Goal: Task Accomplishment & Management: Use online tool/utility

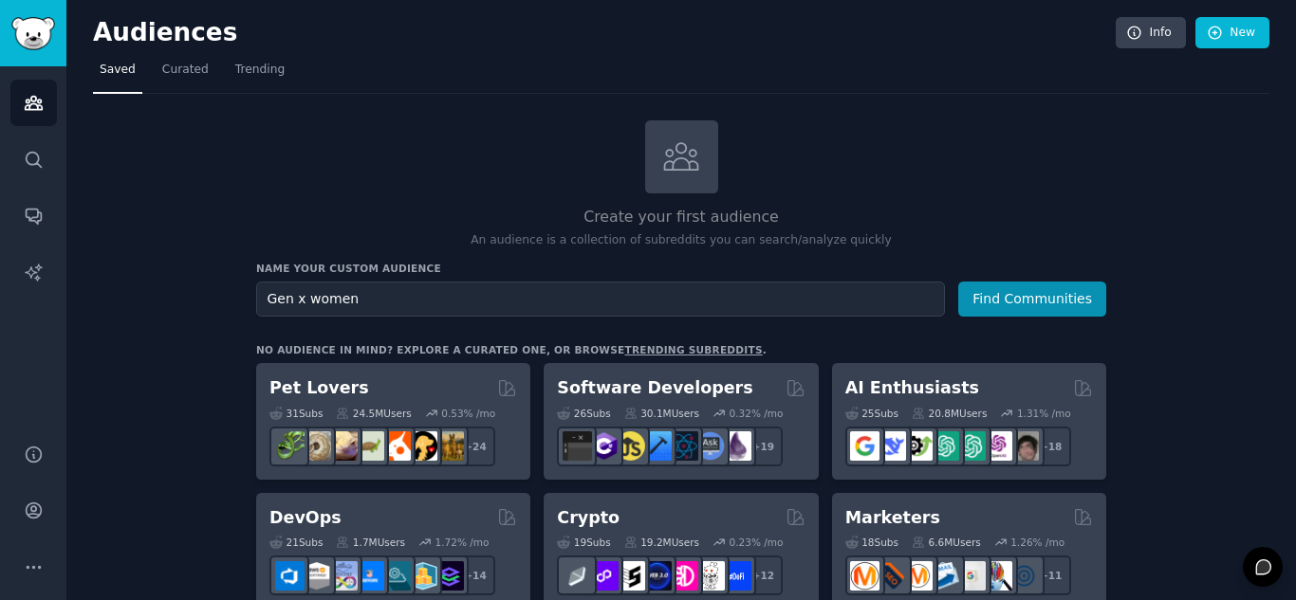
type input "Gen x women"
click at [958, 282] on button "Find Communities" at bounding box center [1032, 299] width 148 height 35
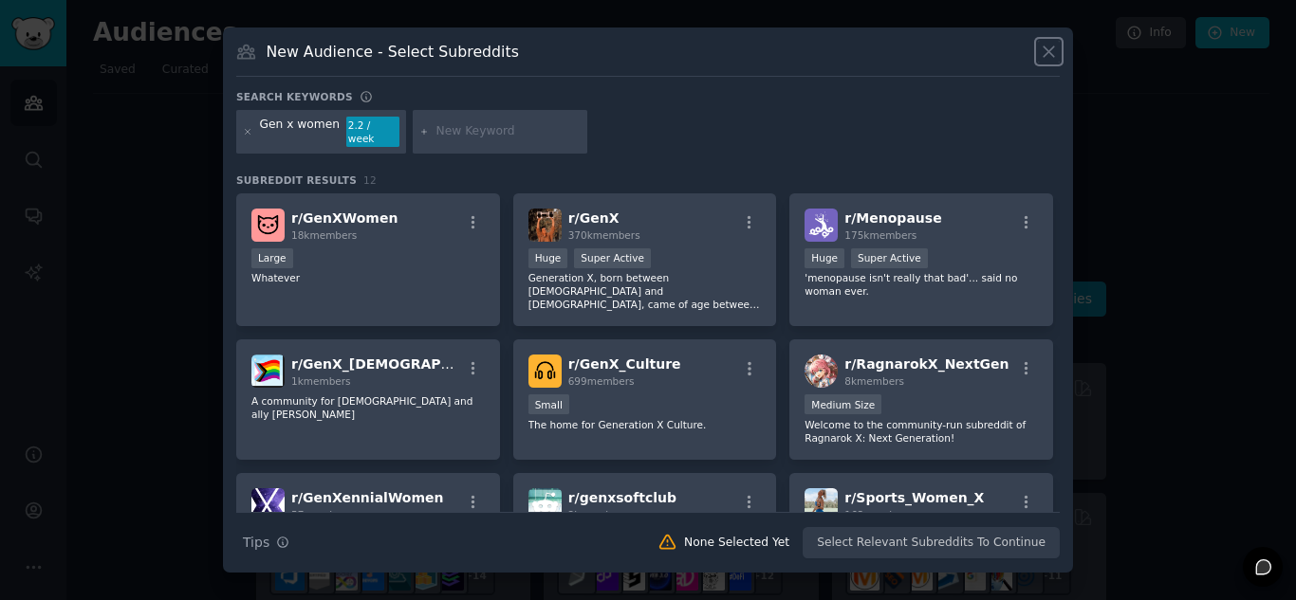
click at [1051, 58] on icon at bounding box center [1049, 52] width 20 height 20
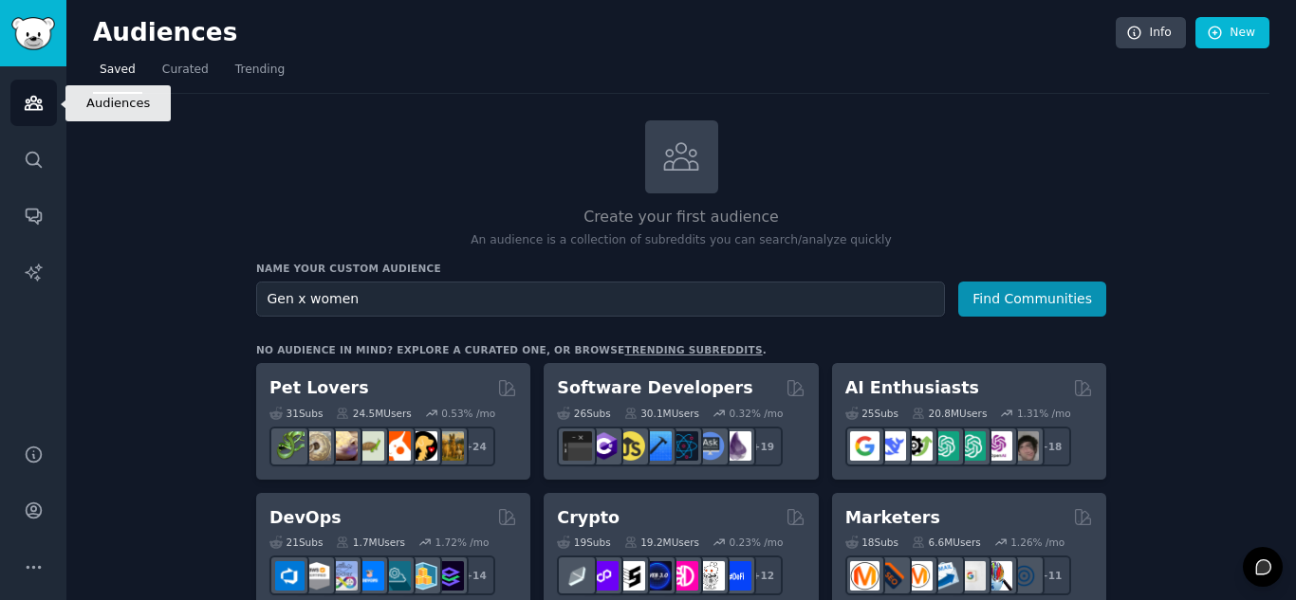
click at [34, 105] on icon "Sidebar" at bounding box center [34, 103] width 20 height 20
click at [33, 105] on icon "Sidebar" at bounding box center [34, 103] width 20 height 20
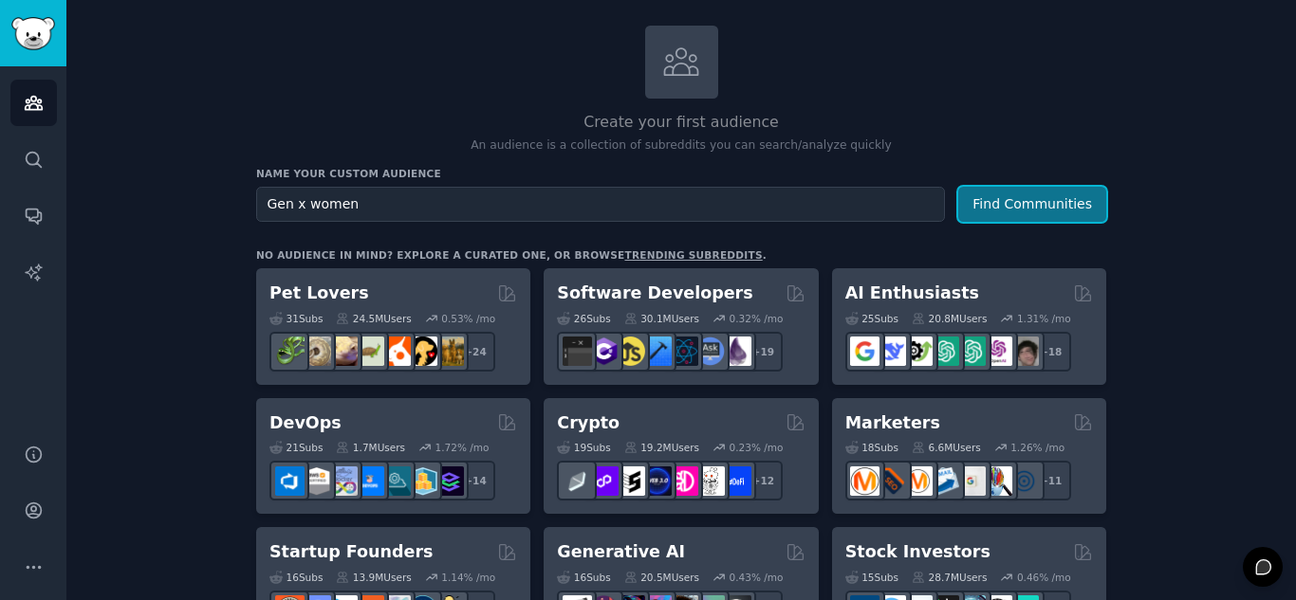
click at [1068, 209] on button "Find Communities" at bounding box center [1032, 204] width 148 height 35
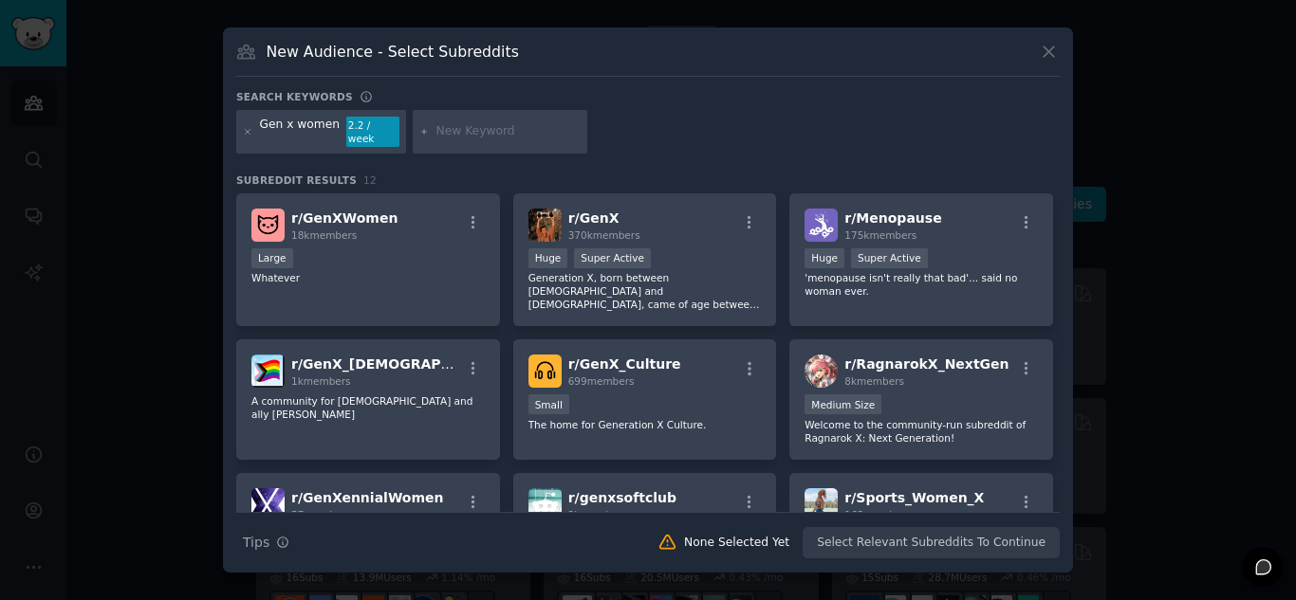
click at [933, 540] on div "Search Tips Tips None Selected Yet Select Relevant Subreddits To Continue" at bounding box center [647, 535] width 823 height 47
click at [745, 541] on div "None Selected Yet" at bounding box center [736, 543] width 105 height 17
click at [403, 280] on div "r/ GenXWomen 18k members Large Whatever" at bounding box center [368, 261] width 264 height 134
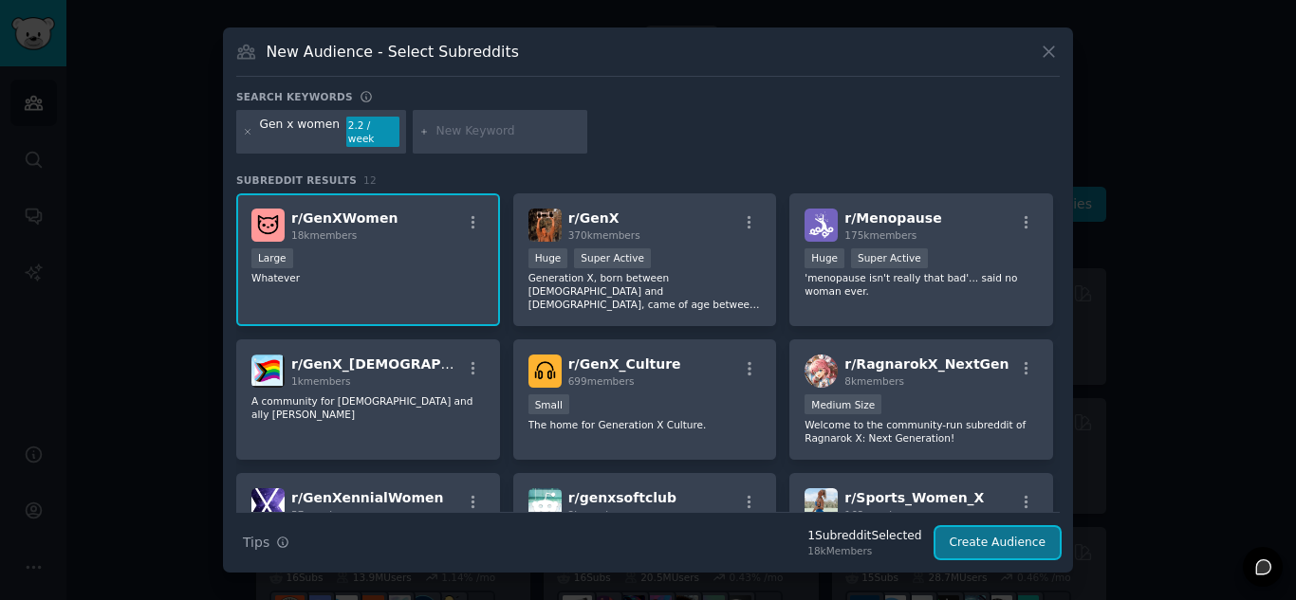
click at [1010, 535] on button "Create Audience" at bounding box center [997, 543] width 125 height 32
click at [1009, 535] on button "Create Audience" at bounding box center [997, 543] width 125 height 32
click at [423, 249] on div "Large" at bounding box center [367, 261] width 233 height 24
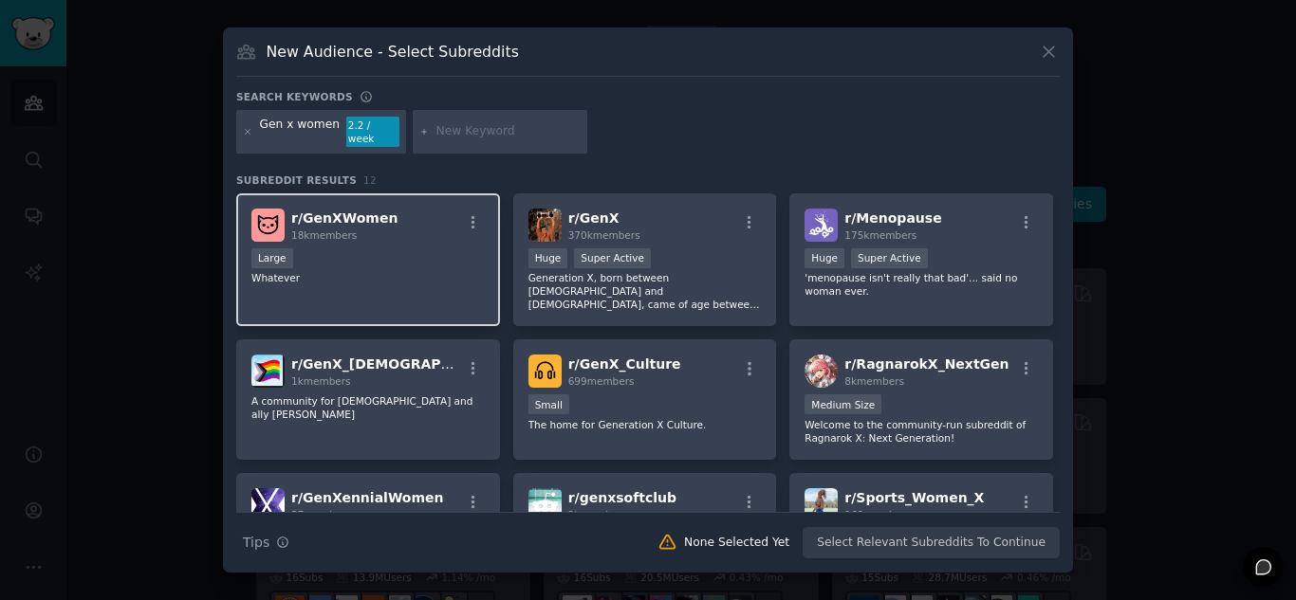
click at [389, 272] on p "Whatever" at bounding box center [367, 277] width 233 height 13
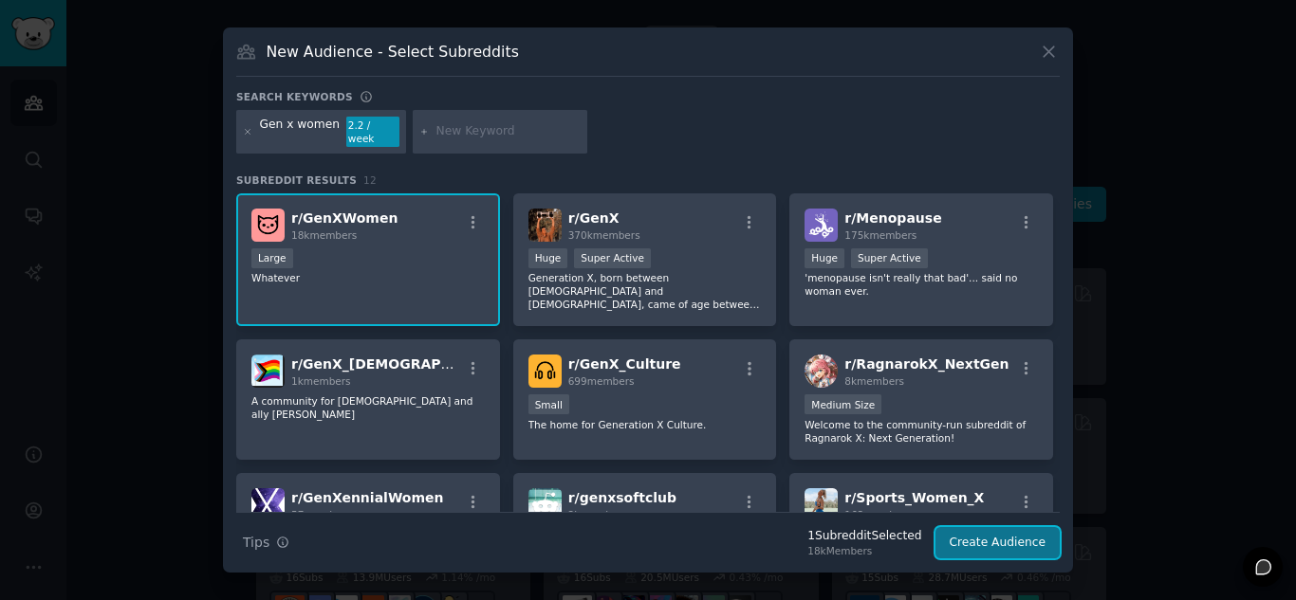
click at [998, 541] on button "Create Audience" at bounding box center [997, 543] width 125 height 32
click at [1047, 58] on icon at bounding box center [1048, 52] width 10 height 10
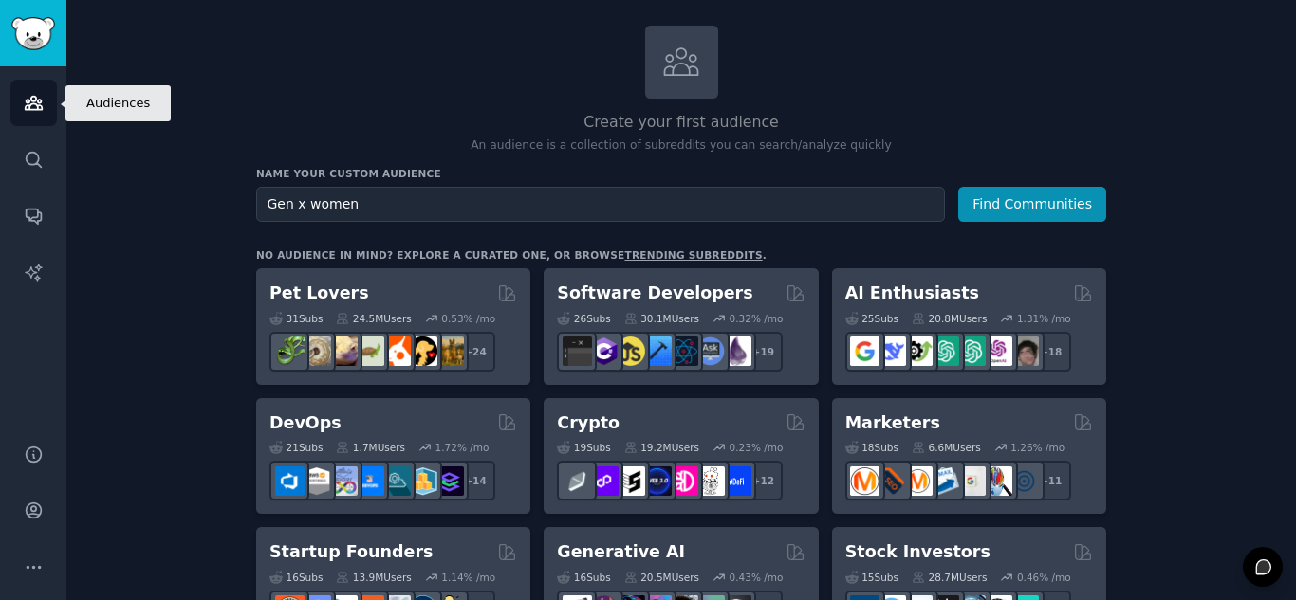
click at [28, 98] on icon "Sidebar" at bounding box center [34, 103] width 20 height 20
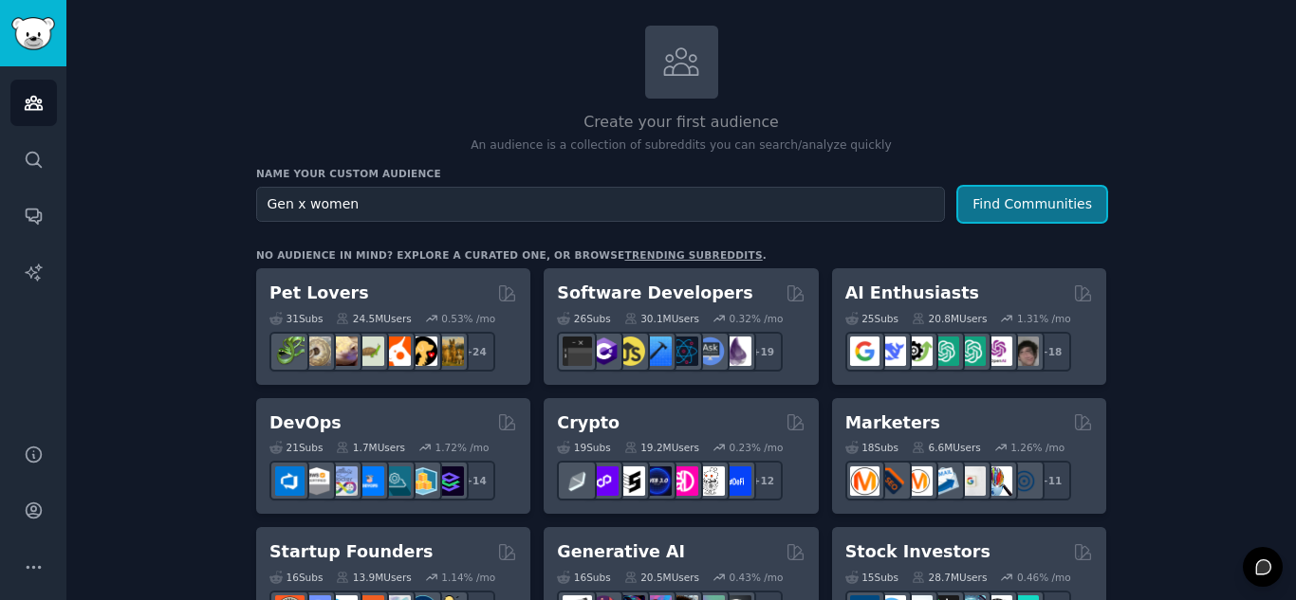
click at [1027, 208] on button "Find Communities" at bounding box center [1032, 204] width 148 height 35
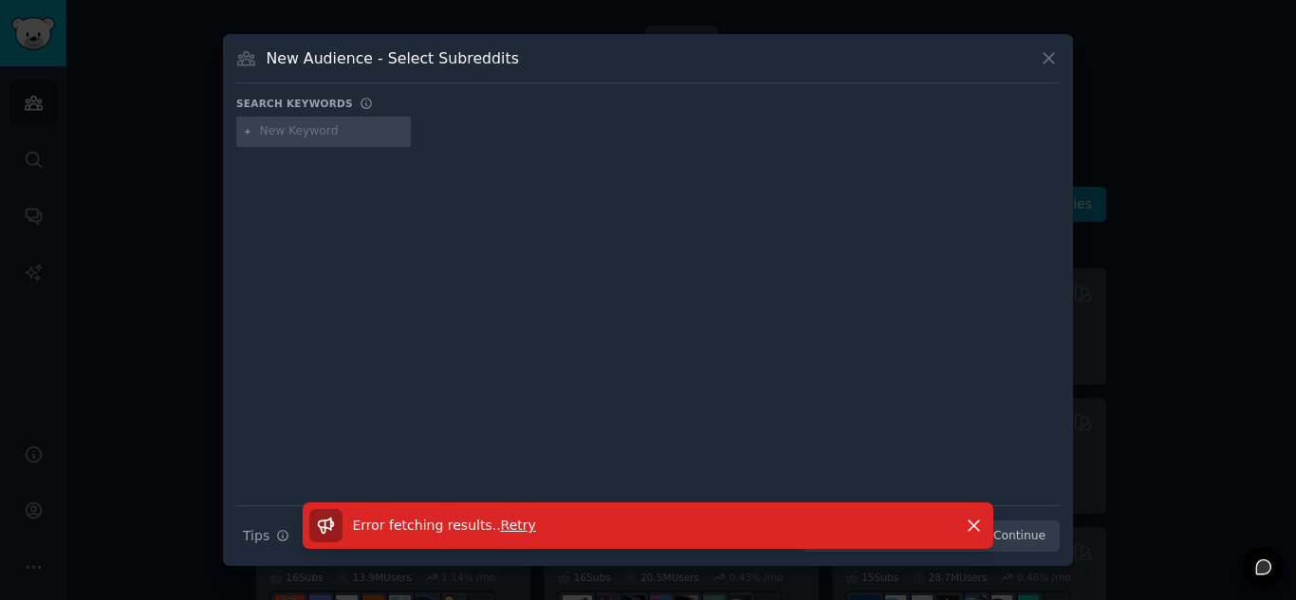
click at [501, 525] on span "Retry" at bounding box center [518, 525] width 35 height 15
click at [969, 520] on icon "button" at bounding box center [974, 526] width 20 height 20
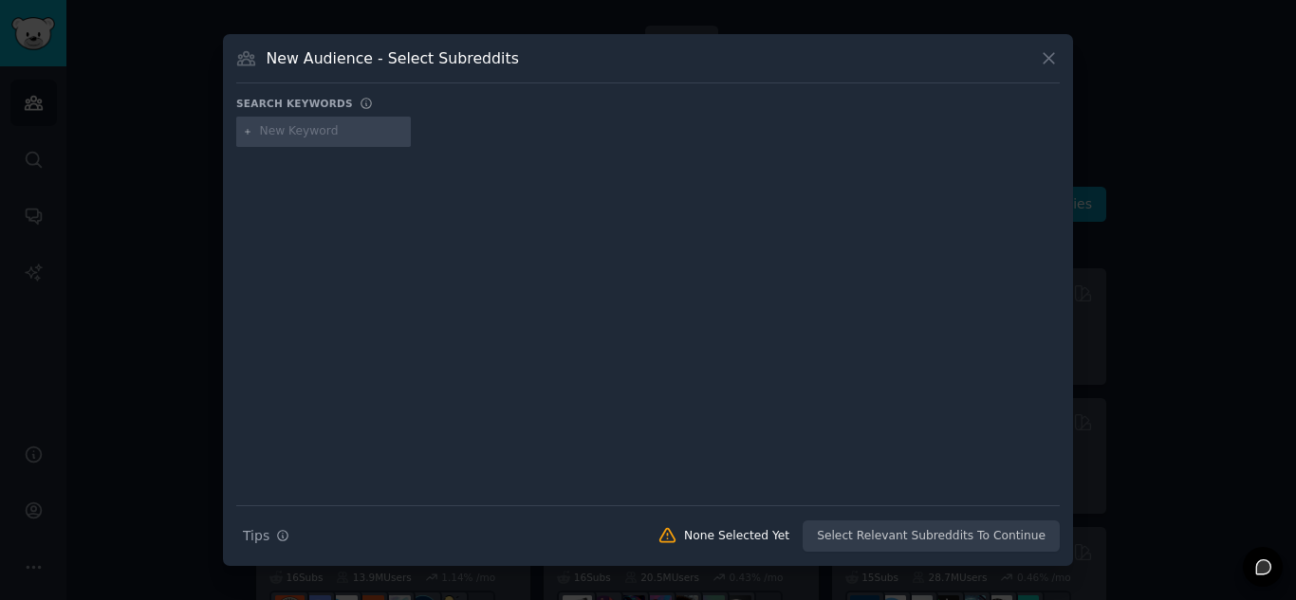
click at [948, 536] on div "Search Tips Tips None Selected Yet Select Relevant Subreddits To Continue" at bounding box center [647, 529] width 823 height 47
click at [1052, 51] on icon at bounding box center [1049, 58] width 20 height 20
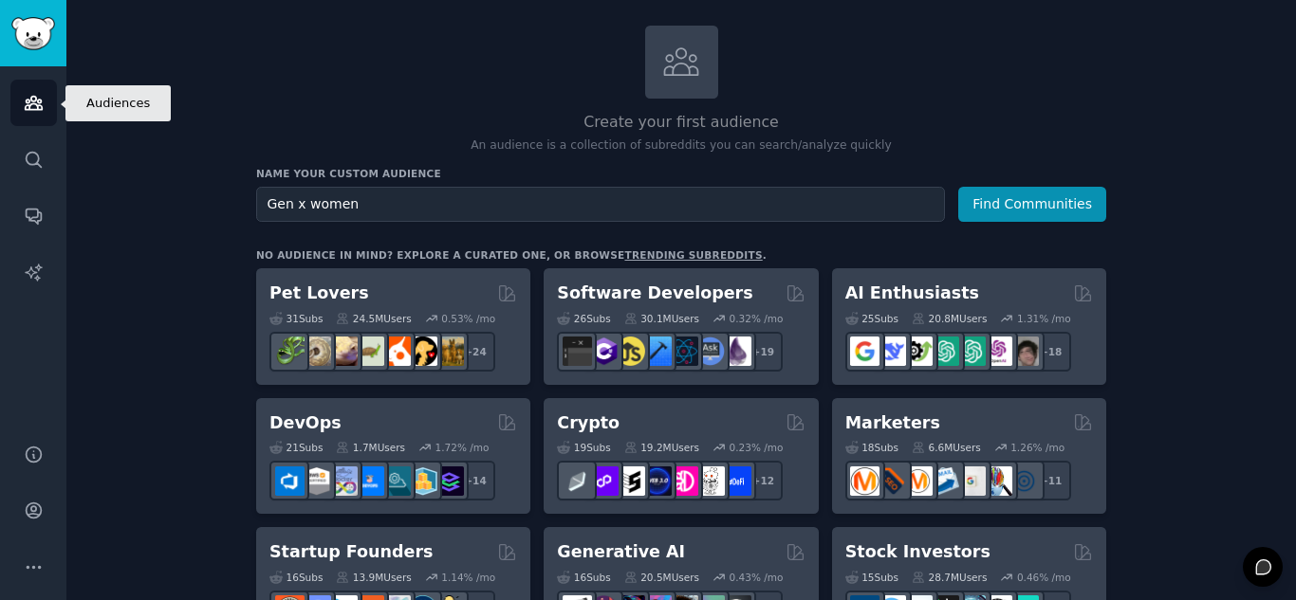
click at [28, 106] on icon "Sidebar" at bounding box center [34, 103] width 20 height 20
click at [37, 104] on icon "Sidebar" at bounding box center [34, 103] width 20 height 20
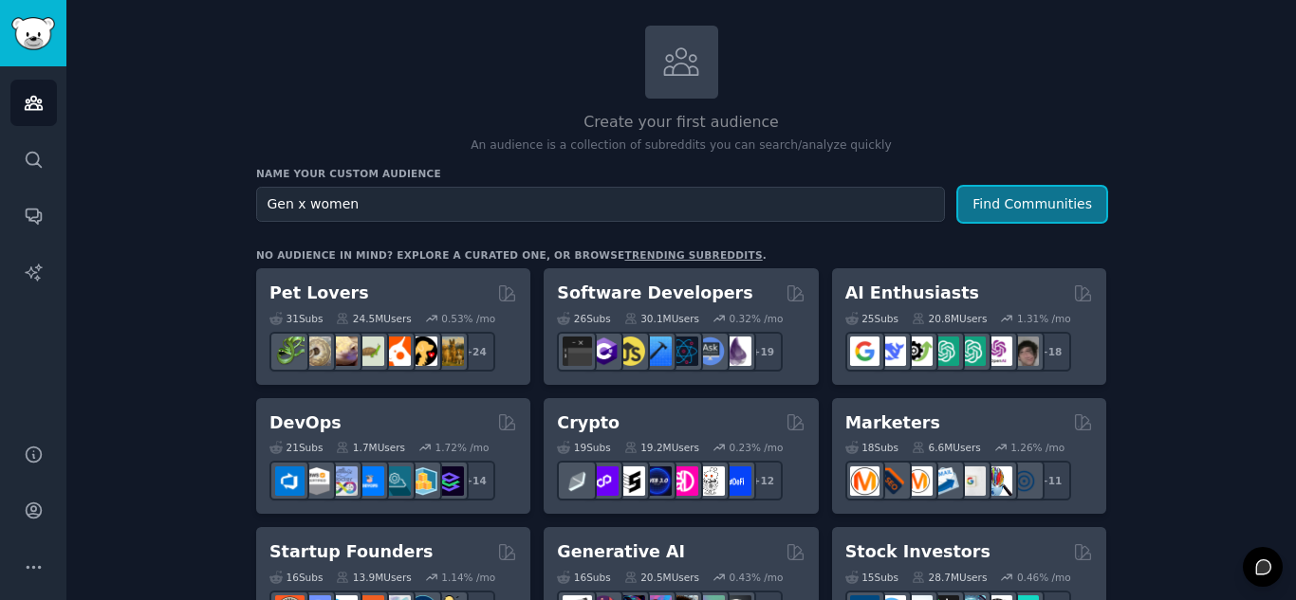
click at [1006, 207] on button "Find Communities" at bounding box center [1032, 204] width 148 height 35
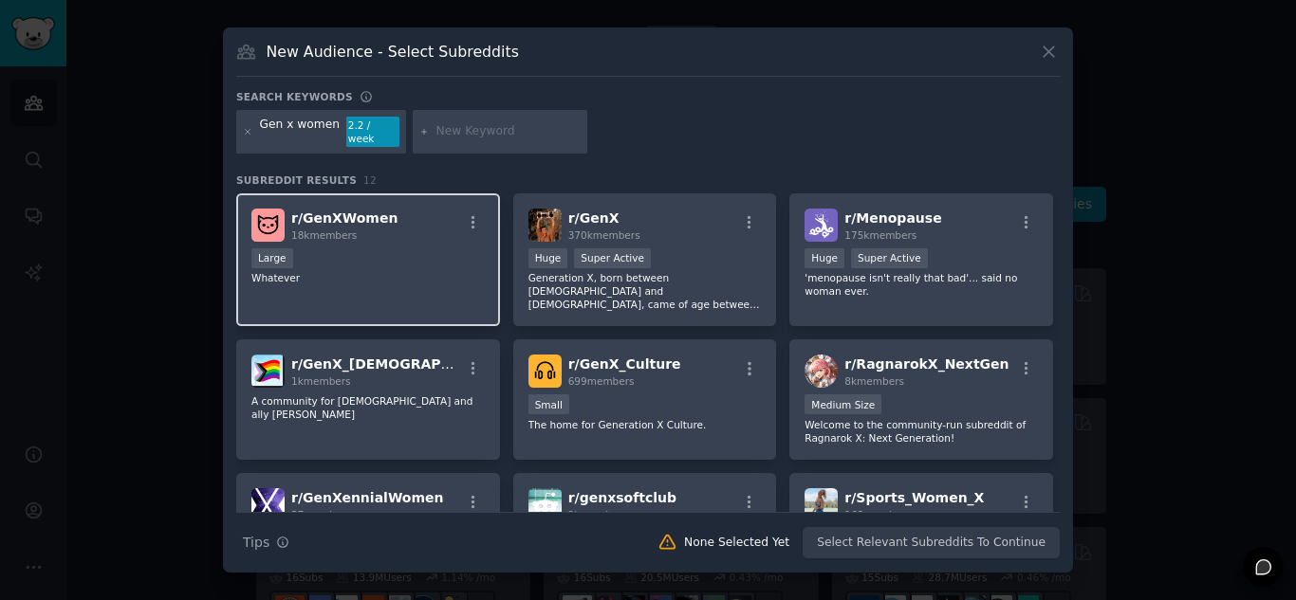
click at [363, 250] on div "Large" at bounding box center [367, 261] width 233 height 24
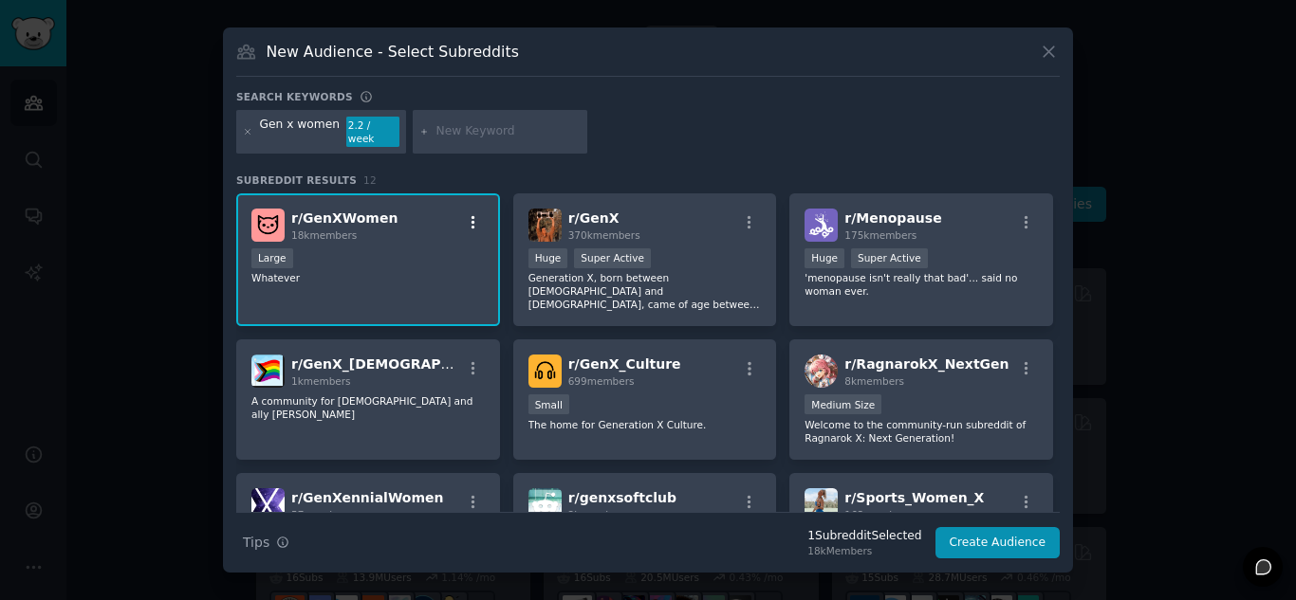
click at [470, 217] on icon "button" at bounding box center [473, 222] width 17 height 17
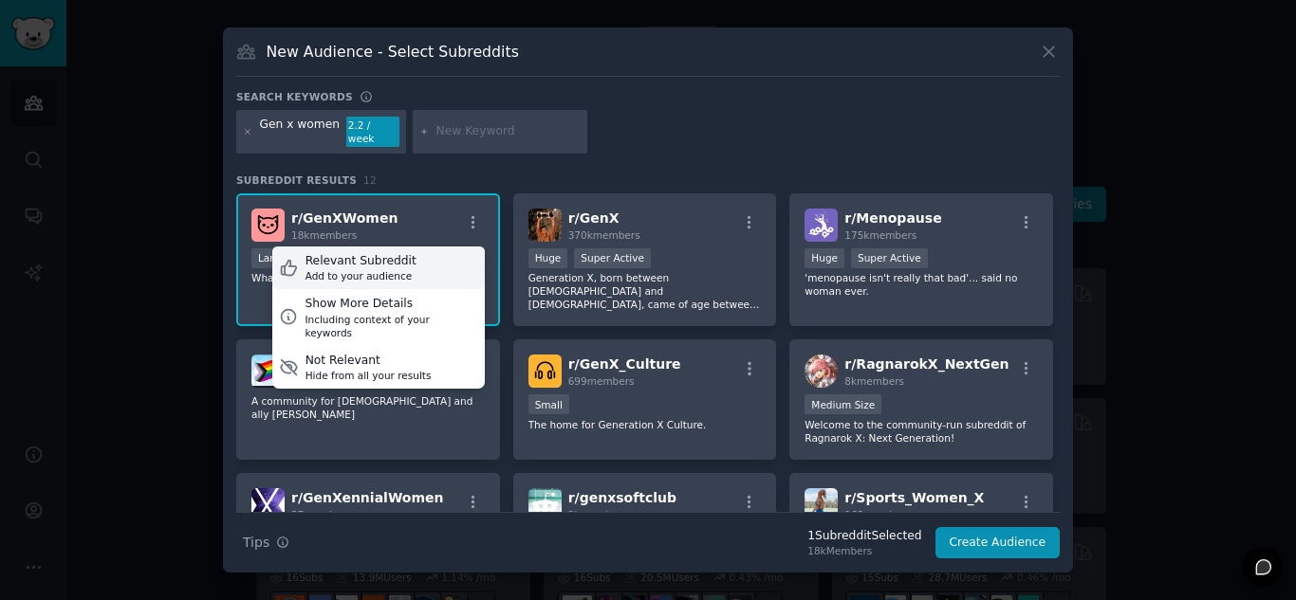
click at [301, 259] on div "Relevant Subreddit Add to your audience" at bounding box center [378, 269] width 212 height 44
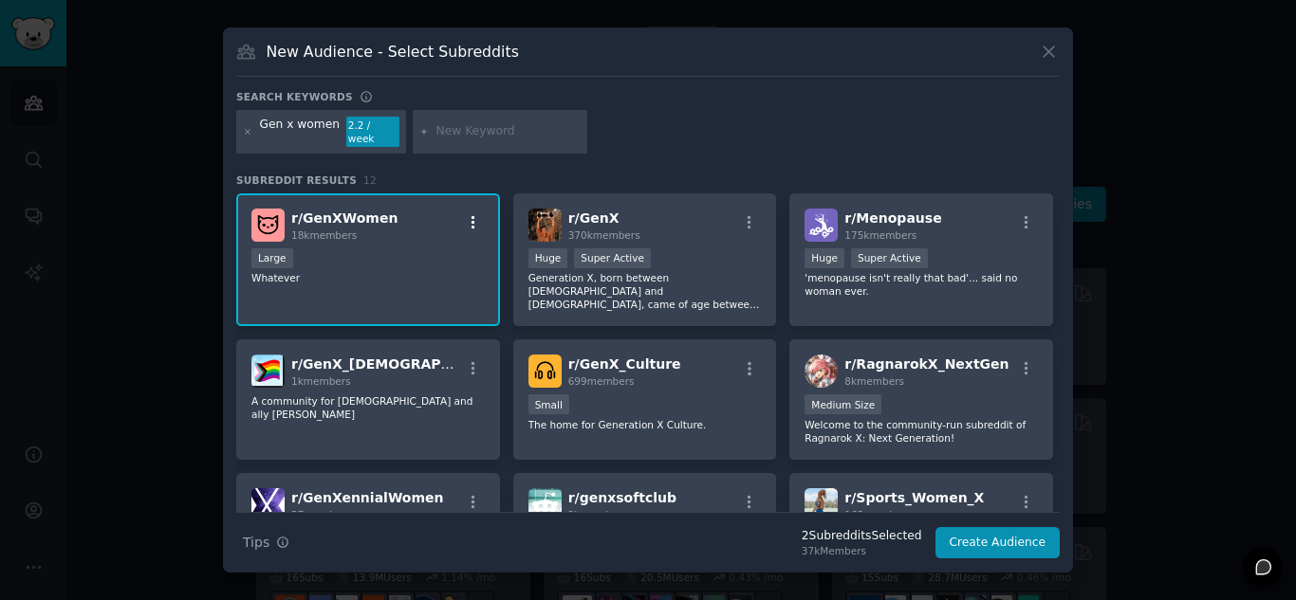
click at [465, 214] on icon "button" at bounding box center [473, 222] width 17 height 17
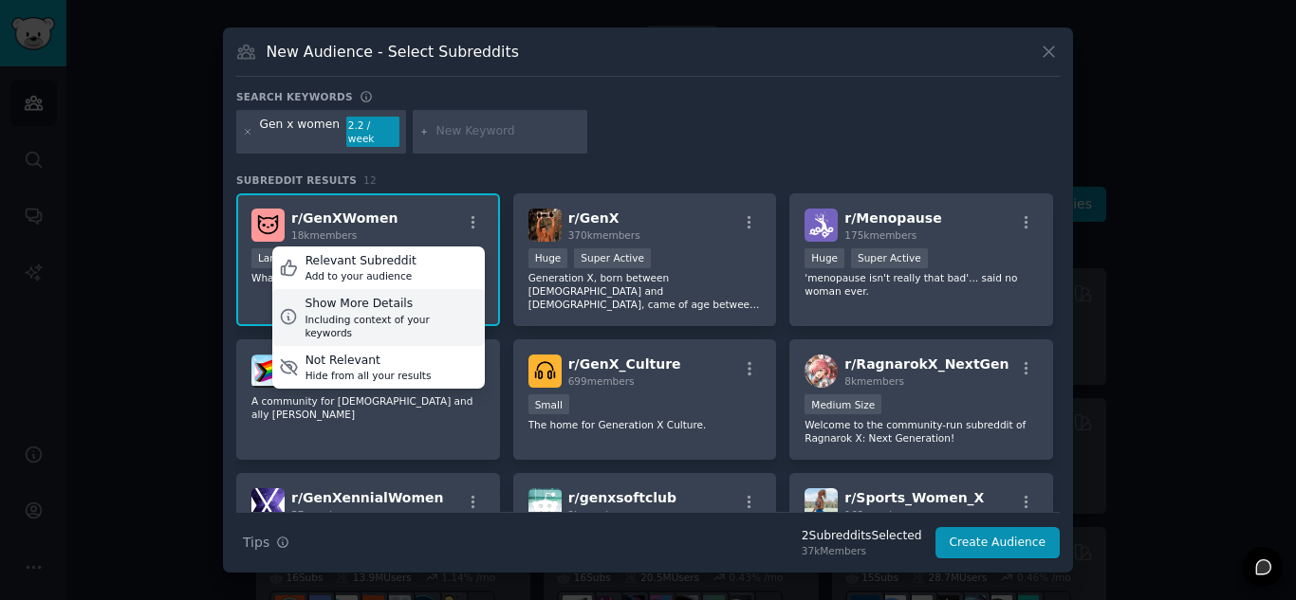
click at [346, 313] on div "Including context of your keywords" at bounding box center [391, 326] width 173 height 27
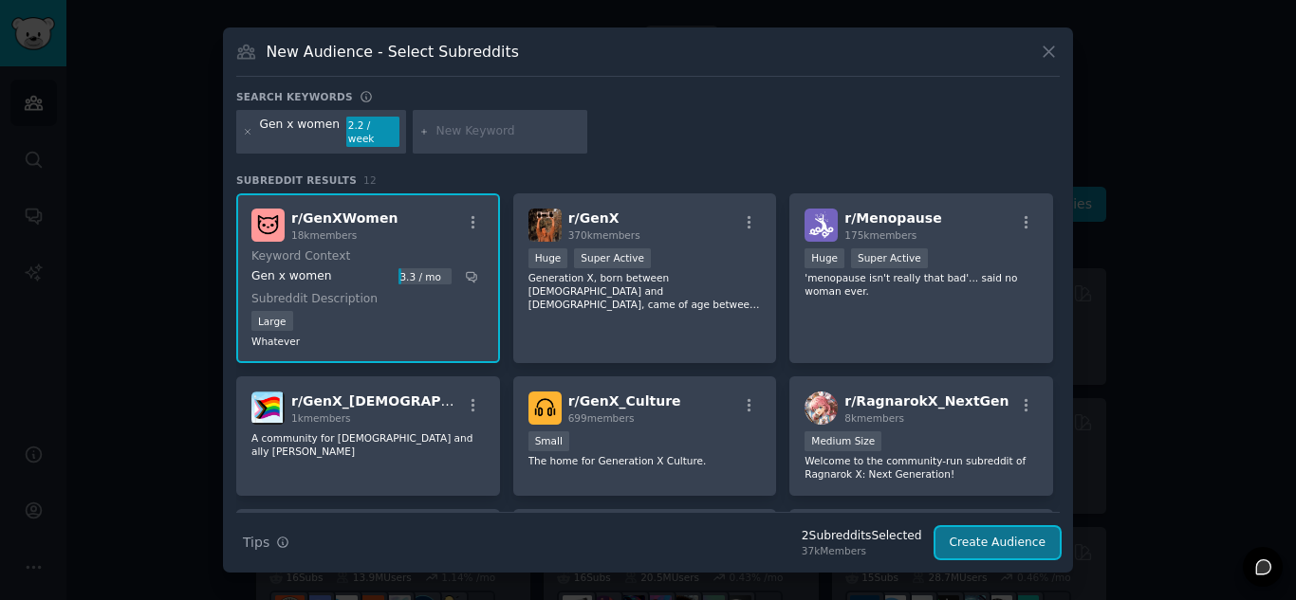
click at [1001, 535] on button "Create Audience" at bounding box center [997, 543] width 125 height 32
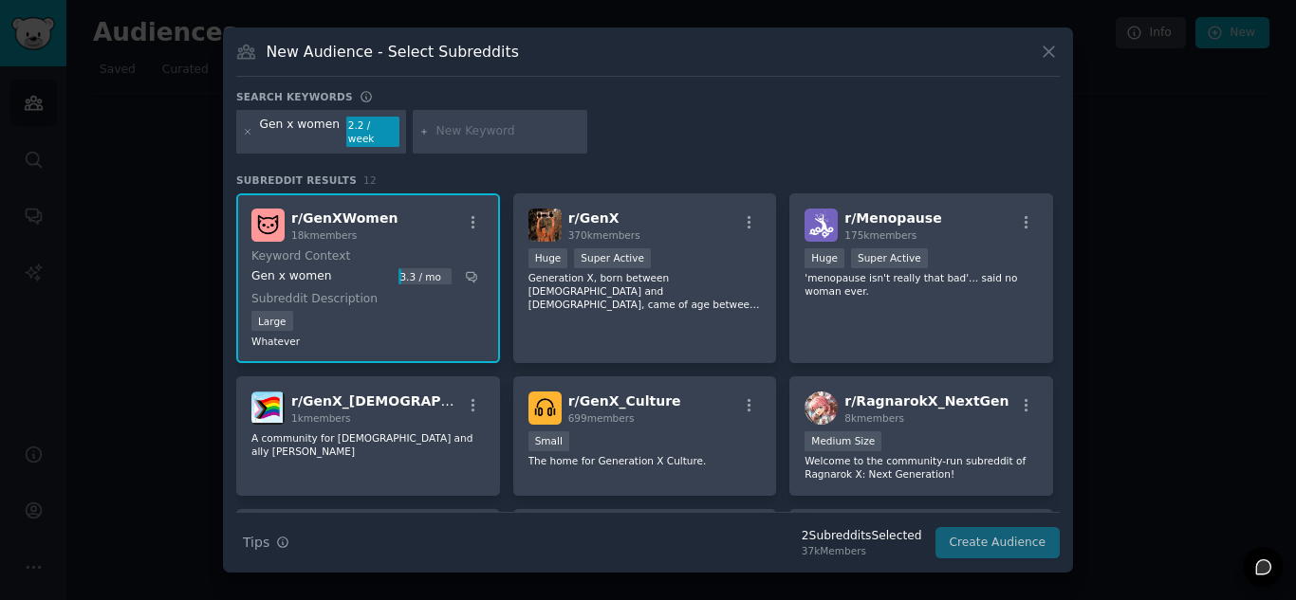
click at [1001, 535] on div "Search Tips Tips 2 Subreddit s Selected 37k Members Create Audience" at bounding box center [647, 535] width 823 height 47
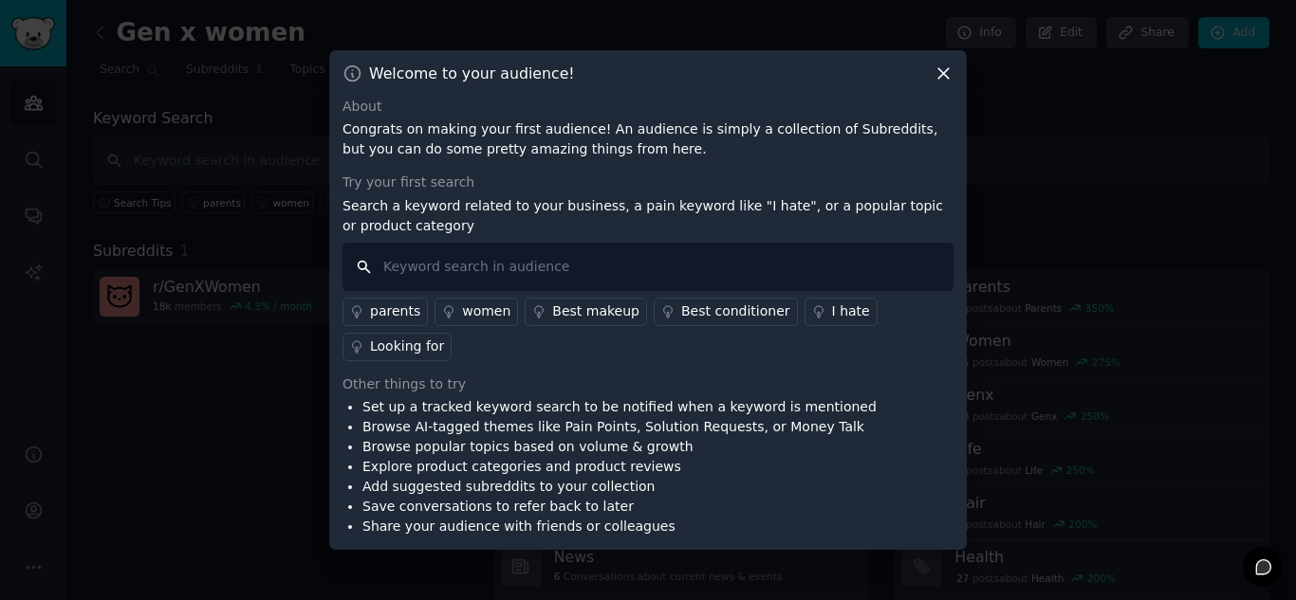
click at [424, 289] on input "text" at bounding box center [647, 267] width 611 height 48
type input "stuck"
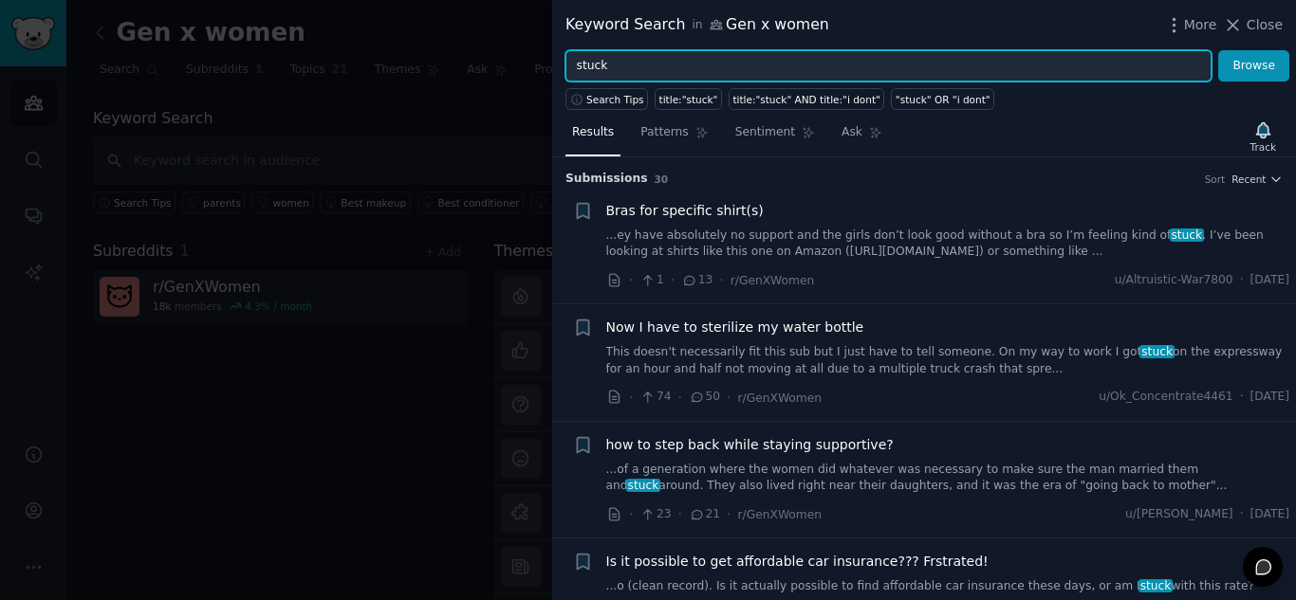
drag, startPoint x: 628, startPoint y: 59, endPoint x: 550, endPoint y: 82, distance: 81.1
click at [553, 78] on div "stuck Browse" at bounding box center [924, 66] width 744 height 32
click at [1218, 50] on button "Browse" at bounding box center [1253, 66] width 71 height 32
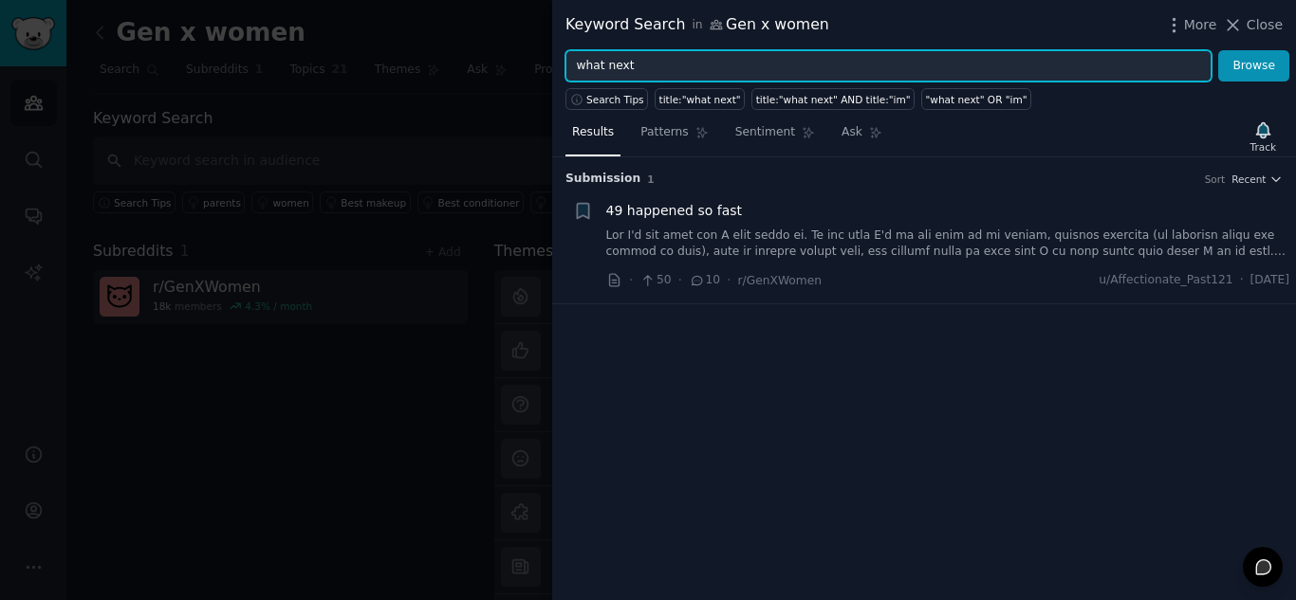
drag, startPoint x: 654, startPoint y: 68, endPoint x: 530, endPoint y: 65, distance: 123.4
click at [531, 64] on div "Keyword Search in Gen x women More Close what next Browse Search Tips title:"wh…" at bounding box center [648, 300] width 1296 height 600
click at [1218, 50] on button "Browse" at bounding box center [1253, 66] width 71 height 32
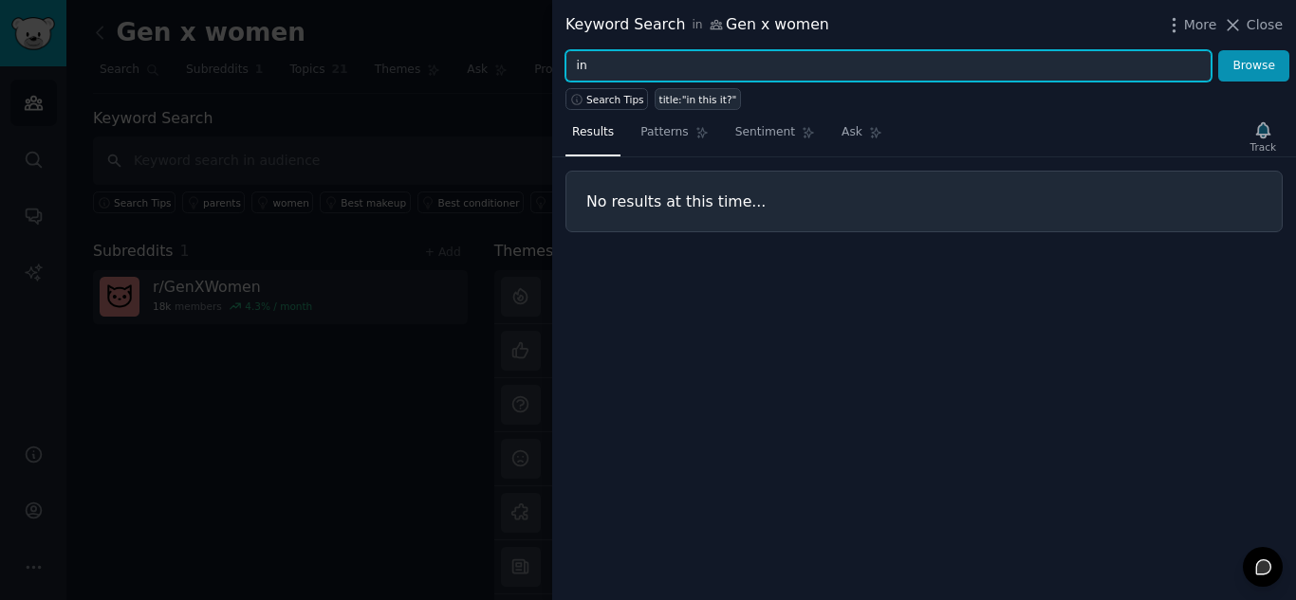
type input "i"
click at [1218, 50] on button "Browse" at bounding box center [1253, 66] width 71 height 32
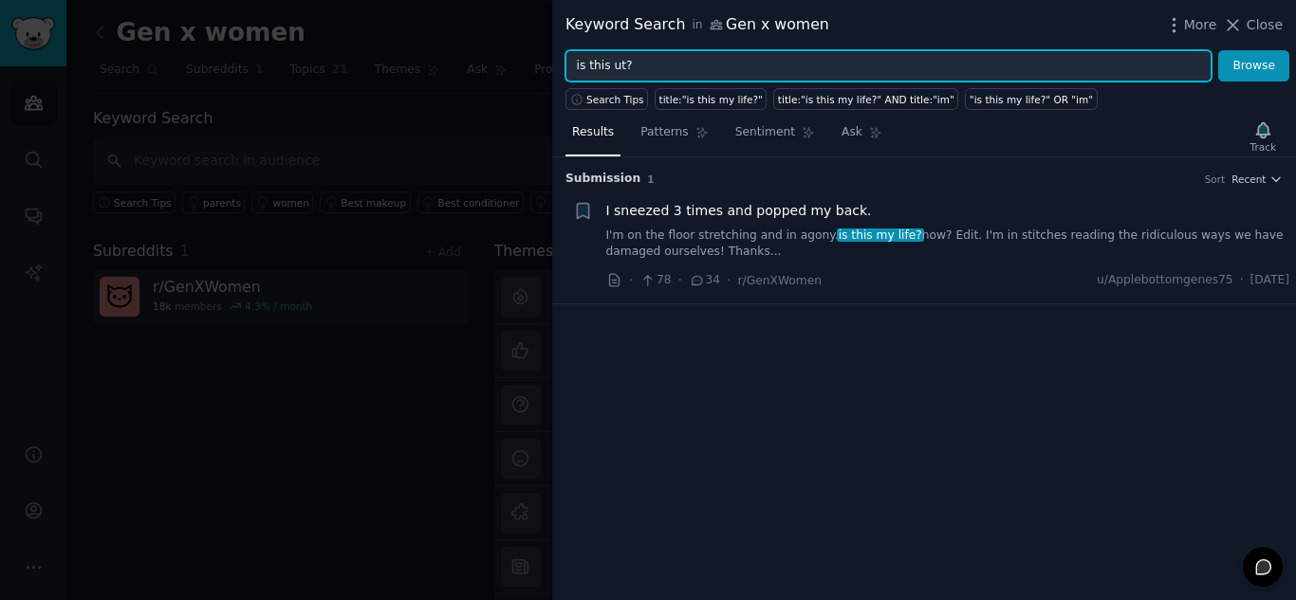
click at [1218, 50] on button "Browse" at bounding box center [1253, 66] width 71 height 32
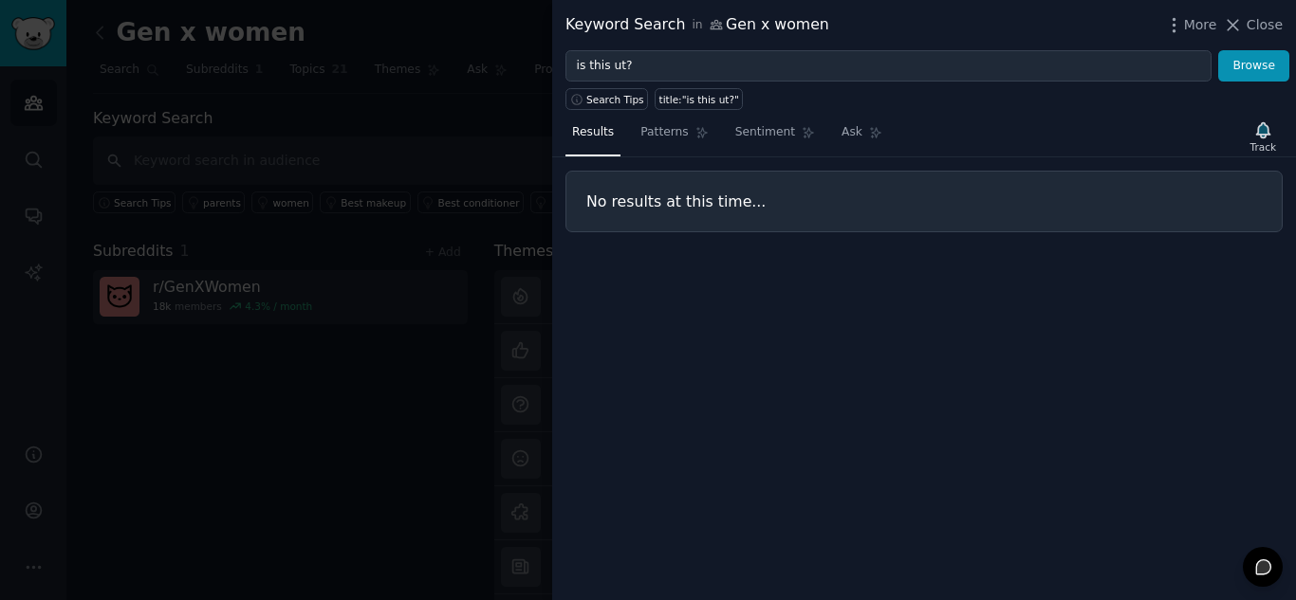
click at [667, 87] on div "Search Tips title:"is this ut?"" at bounding box center [924, 96] width 744 height 28
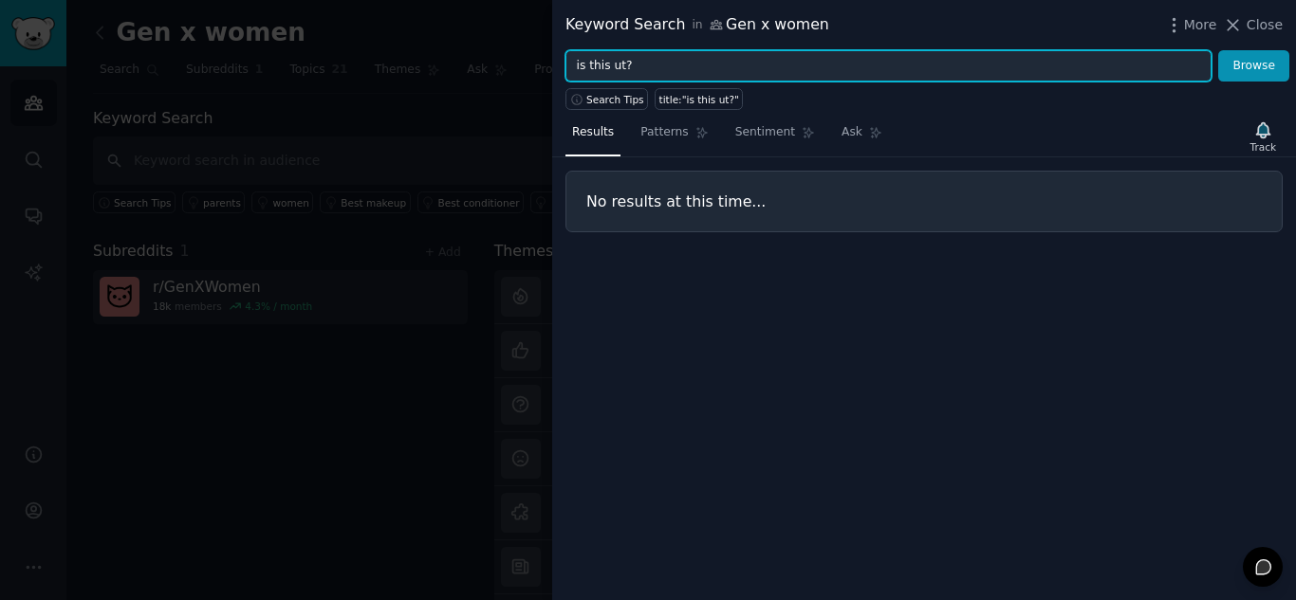
click at [668, 66] on input "is this ut?" at bounding box center [888, 66] width 646 height 32
click at [1218, 50] on button "Browse" at bounding box center [1253, 66] width 71 height 32
type input "is this my life now?"
click at [1218, 50] on button "Browse" at bounding box center [1253, 66] width 71 height 32
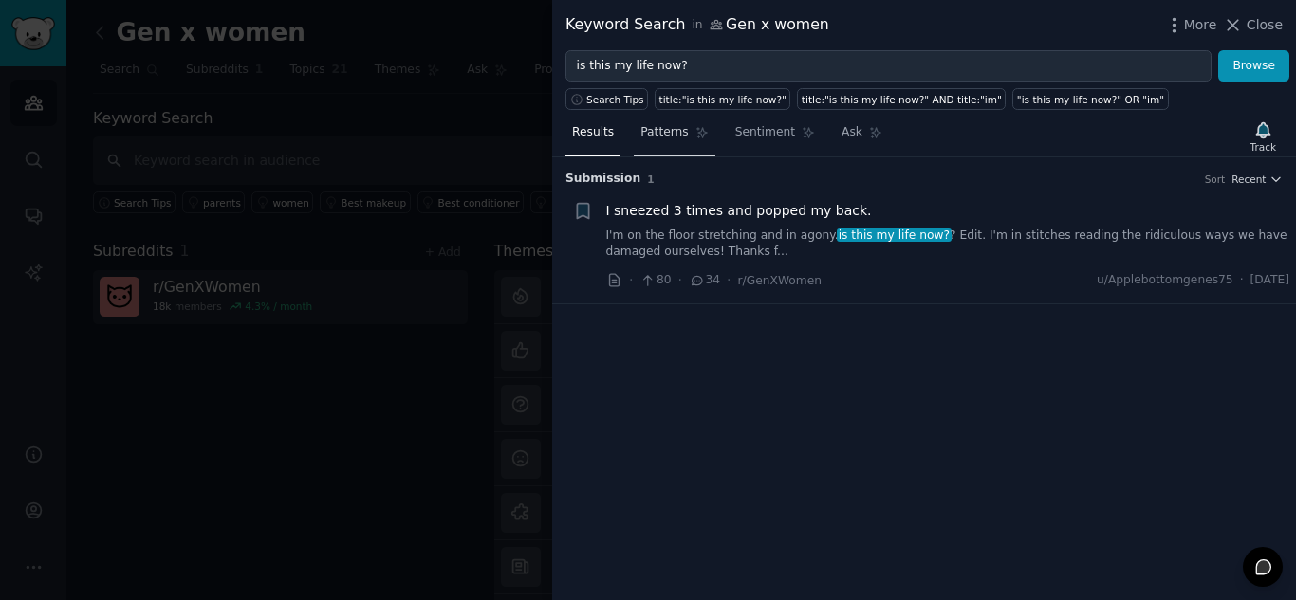
click at [659, 137] on span "Patterns" at bounding box center [663, 132] width 47 height 17
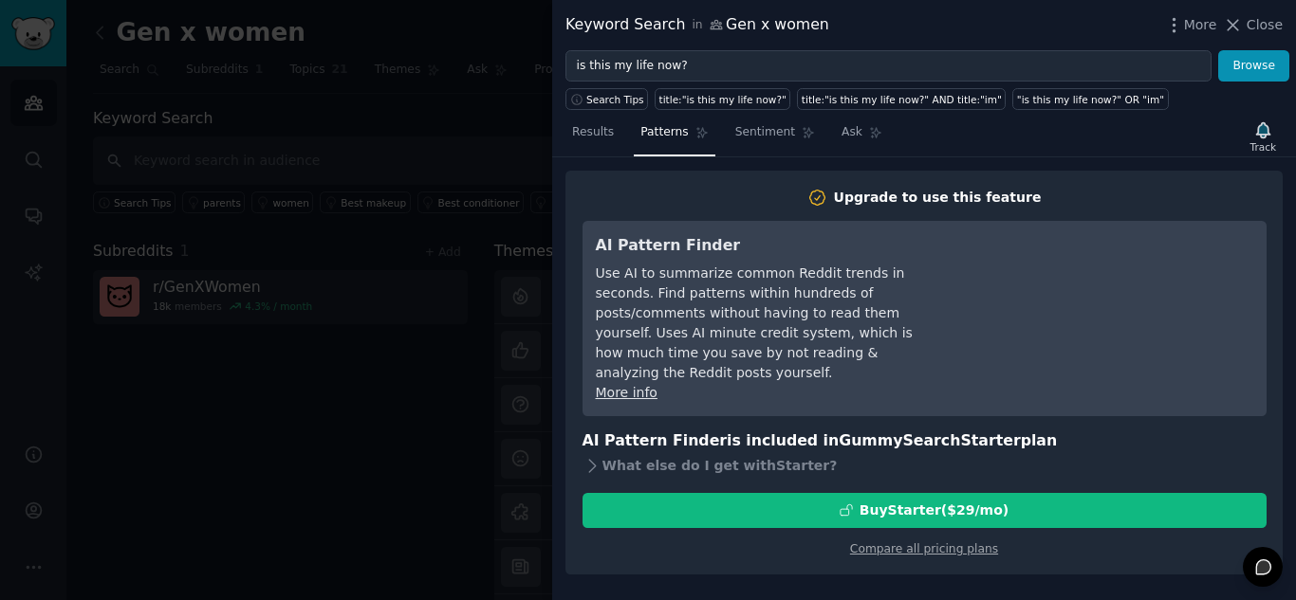
click at [938, 336] on div "Use AI to summarize common Reddit trends in seconds. Find patterns within hundr…" at bounding box center [769, 324] width 346 height 120
click at [1267, 27] on span "Close" at bounding box center [1264, 25] width 36 height 20
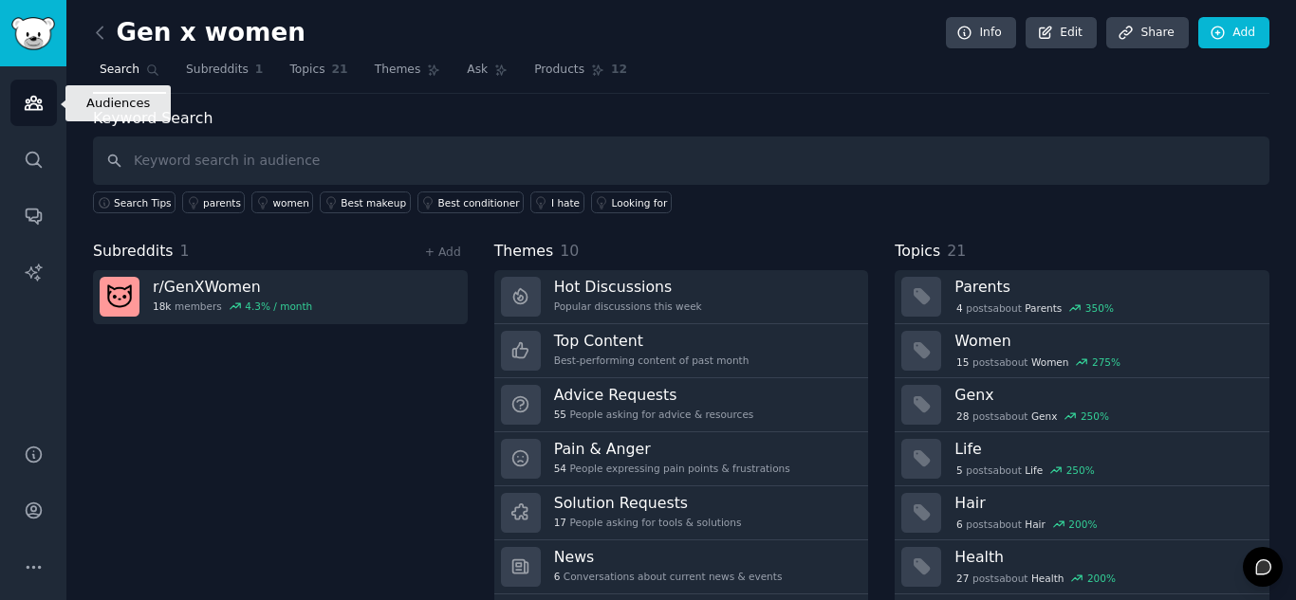
click at [24, 96] on icon "Sidebar" at bounding box center [34, 103] width 20 height 20
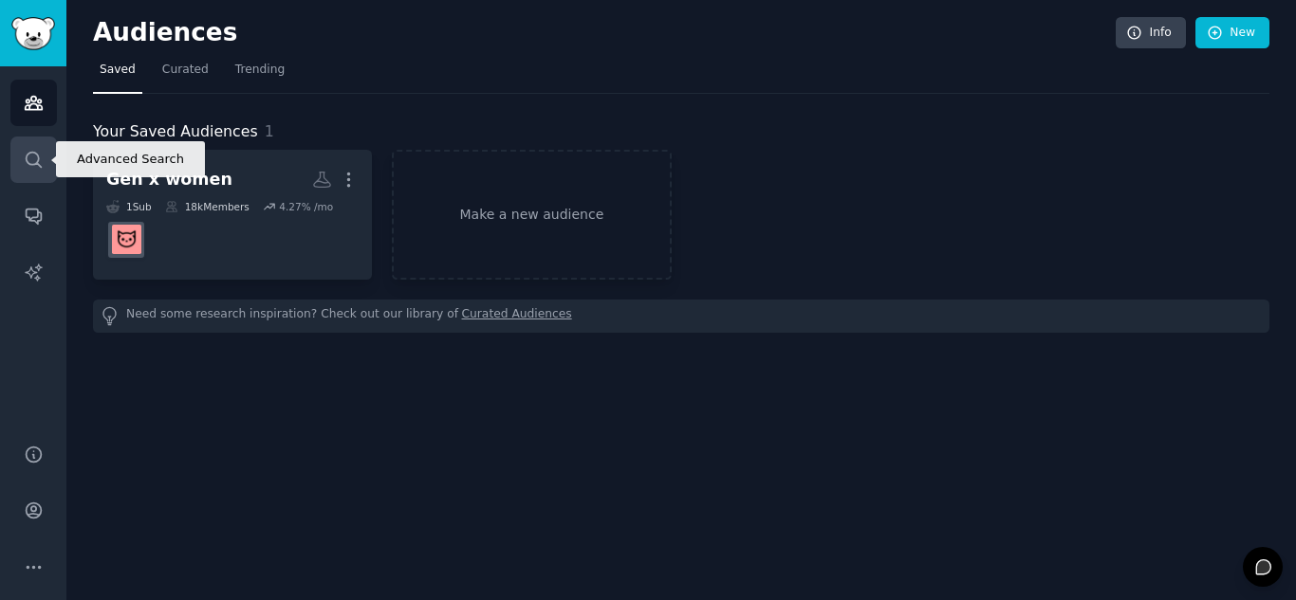
click at [32, 151] on icon "Sidebar" at bounding box center [34, 160] width 20 height 20
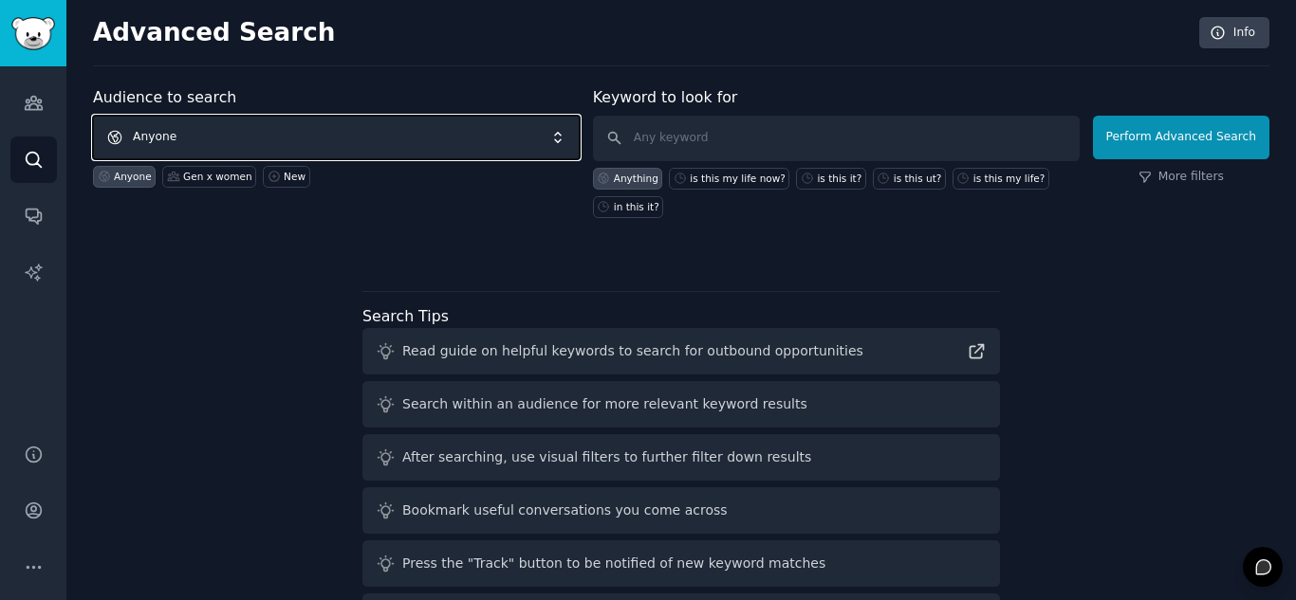
click at [212, 132] on span "Anyone" at bounding box center [336, 138] width 487 height 44
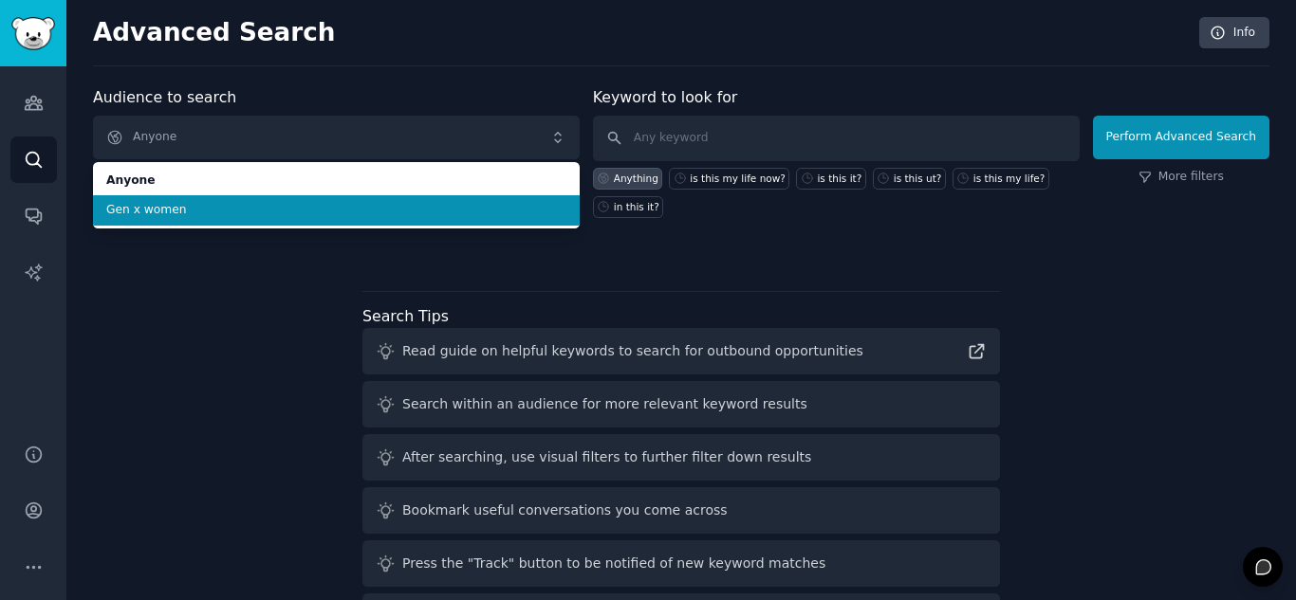
click at [207, 209] on span "Gen x women" at bounding box center [336, 210] width 460 height 17
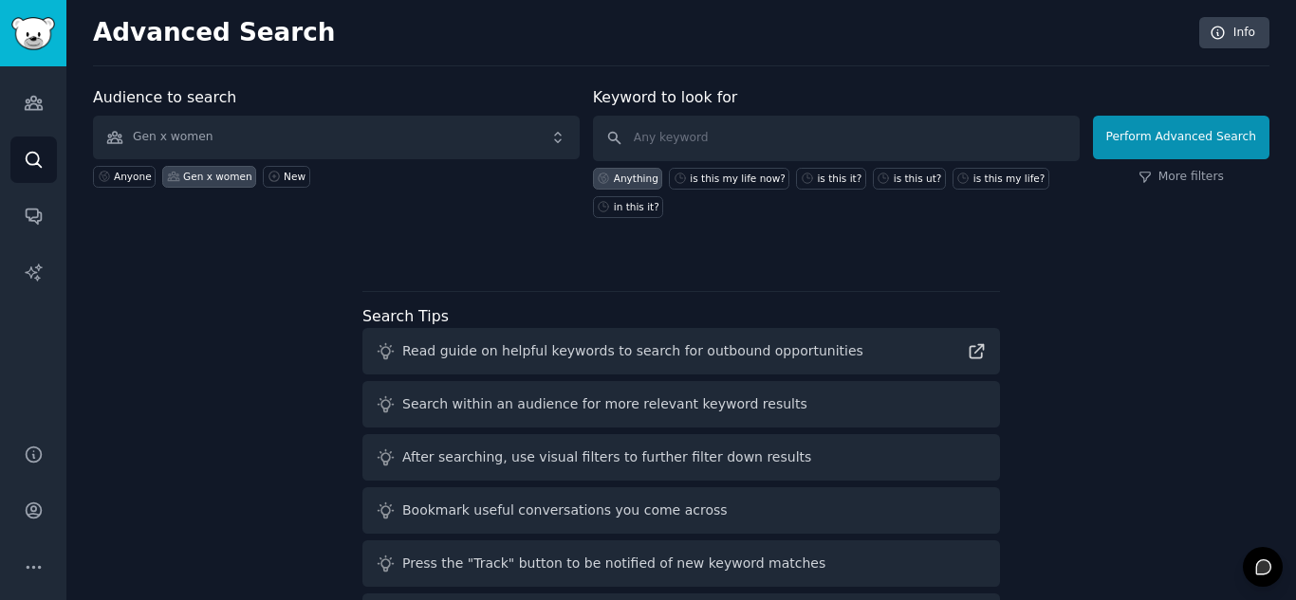
click at [649, 181] on div "Anything" at bounding box center [636, 178] width 45 height 13
click at [1186, 148] on button "Perform Advanced Search" at bounding box center [1181, 138] width 176 height 44
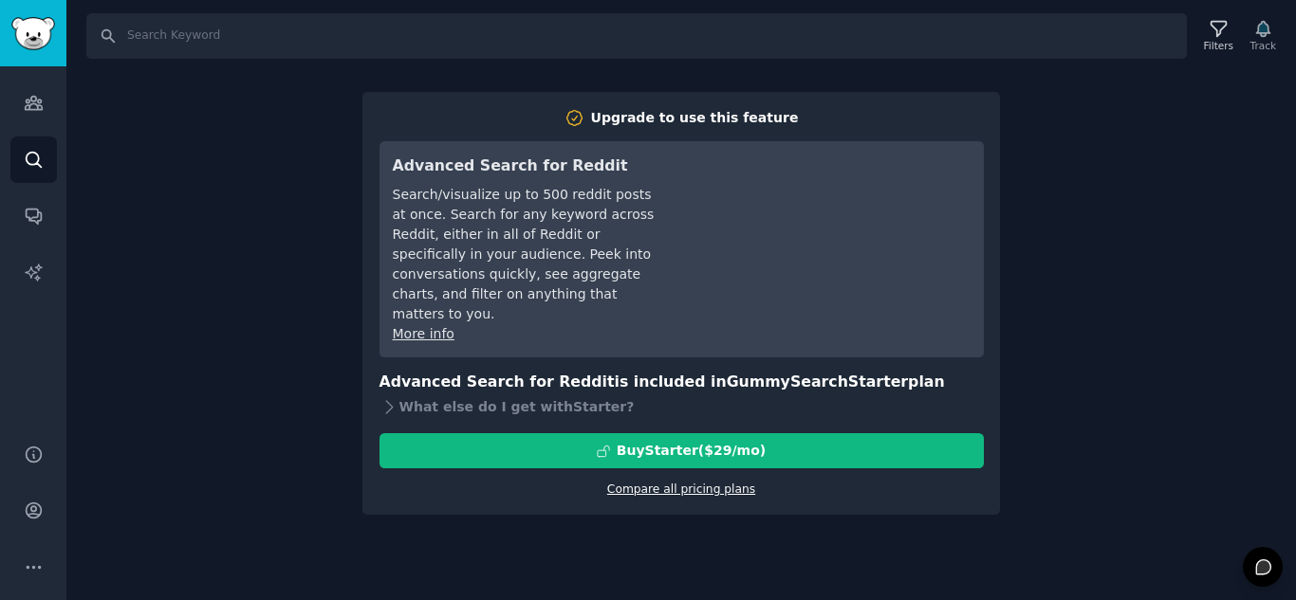
click at [724, 483] on link "Compare all pricing plans" at bounding box center [681, 489] width 148 height 13
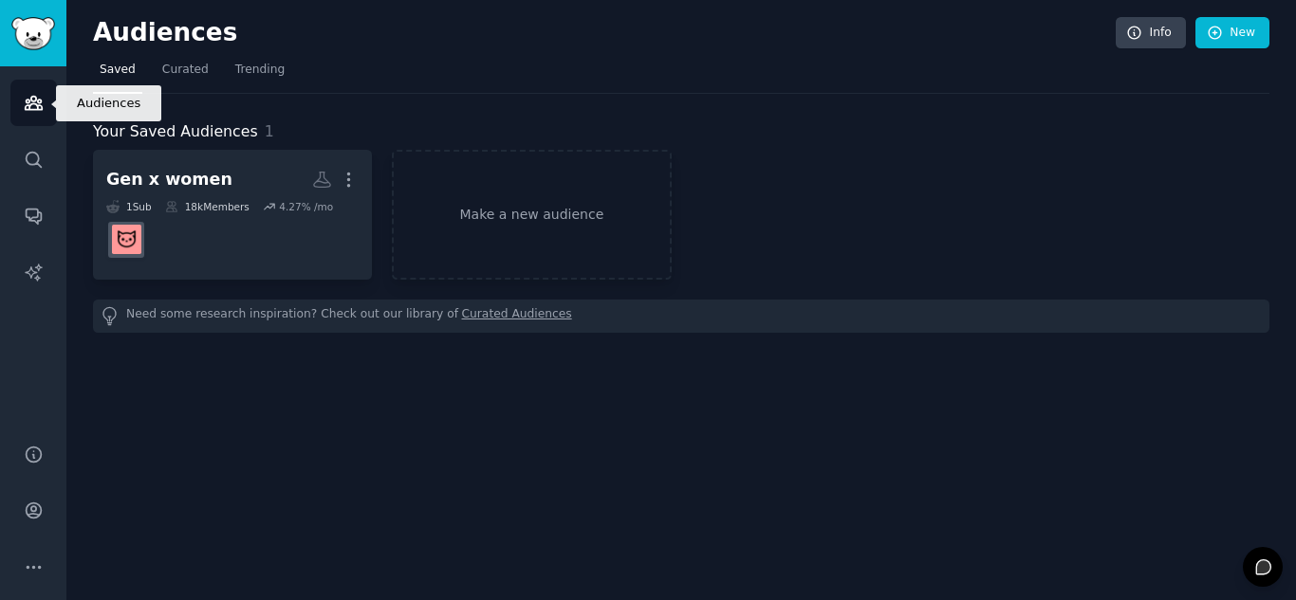
click at [35, 97] on icon "Sidebar" at bounding box center [33, 103] width 17 height 13
click at [44, 28] on img "Sidebar" at bounding box center [33, 33] width 44 height 33
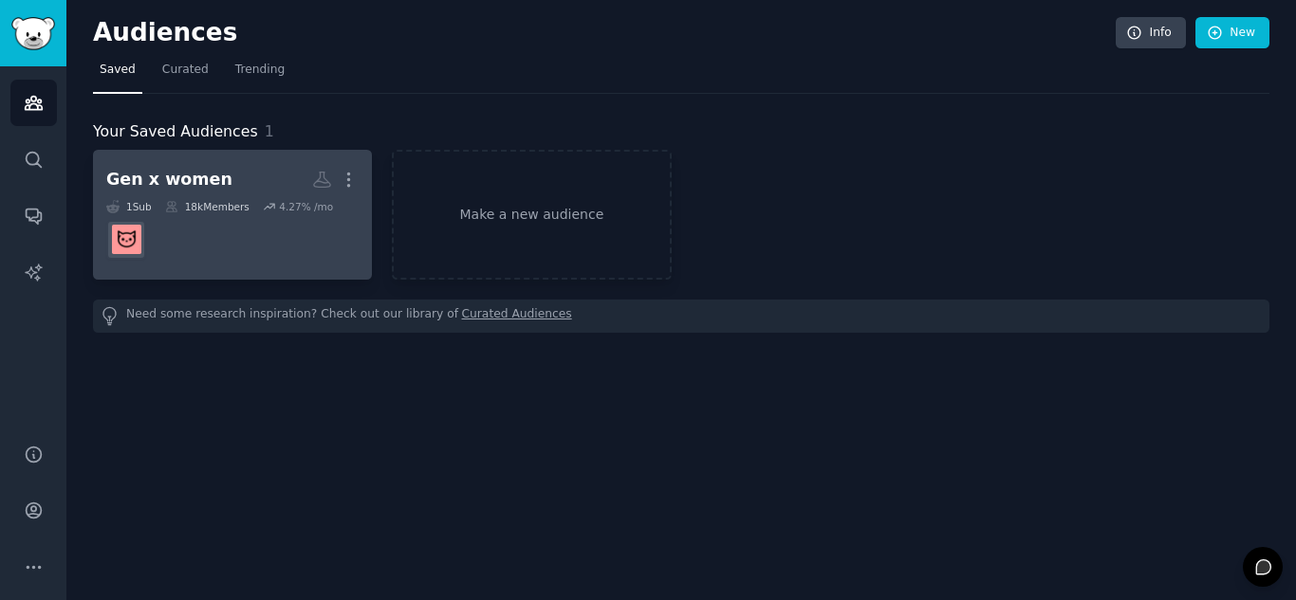
click at [239, 228] on dd at bounding box center [232, 239] width 252 height 53
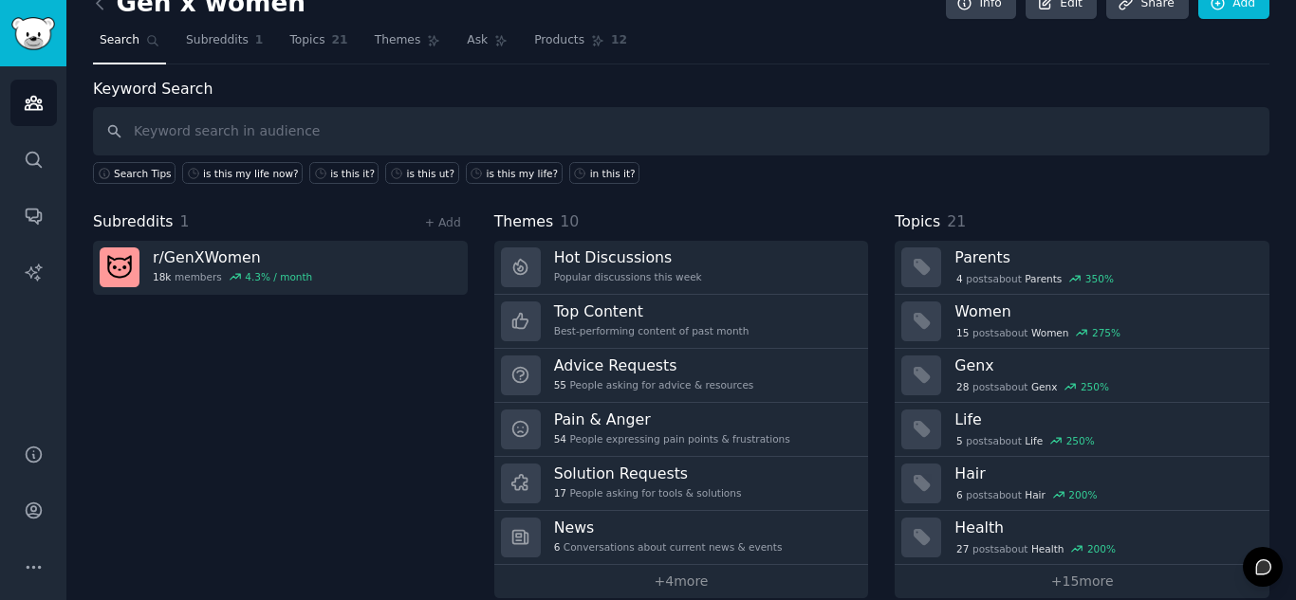
scroll to position [54, 0]
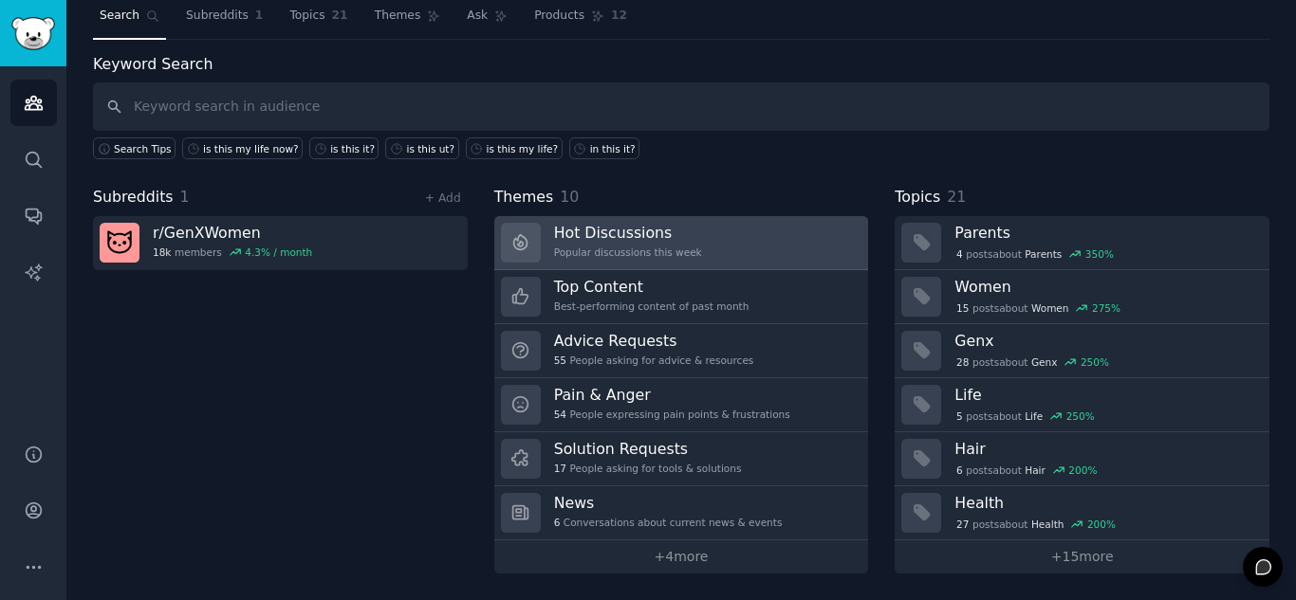
click at [628, 240] on h3 "Hot Discussions" at bounding box center [628, 233] width 148 height 20
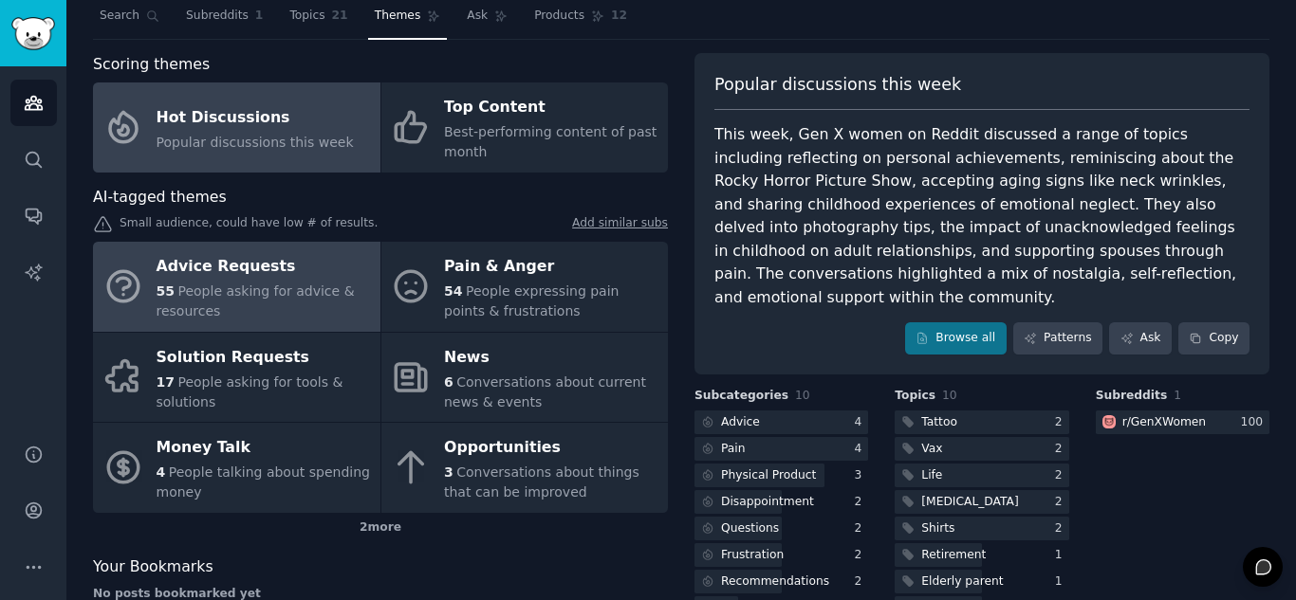
click at [287, 321] on div "55 People asking for advice & resources" at bounding box center [264, 302] width 214 height 40
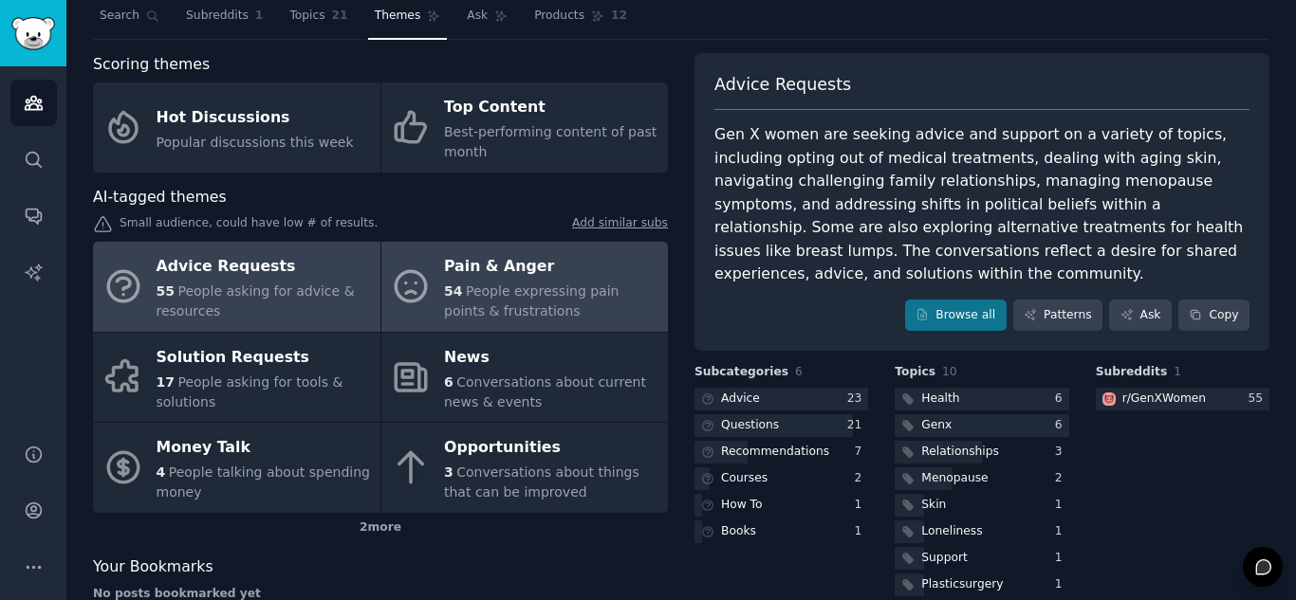
click at [489, 301] on div "54 People expressing pain points & frustrations" at bounding box center [551, 302] width 214 height 40
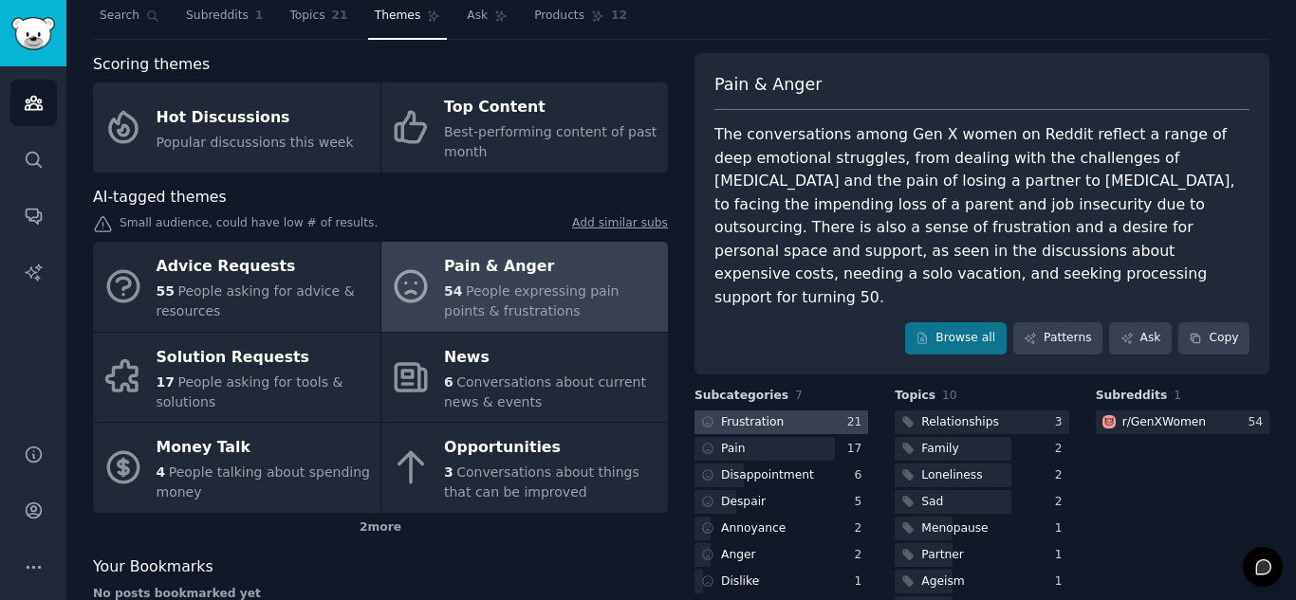
click at [790, 411] on div at bounding box center [781, 423] width 174 height 24
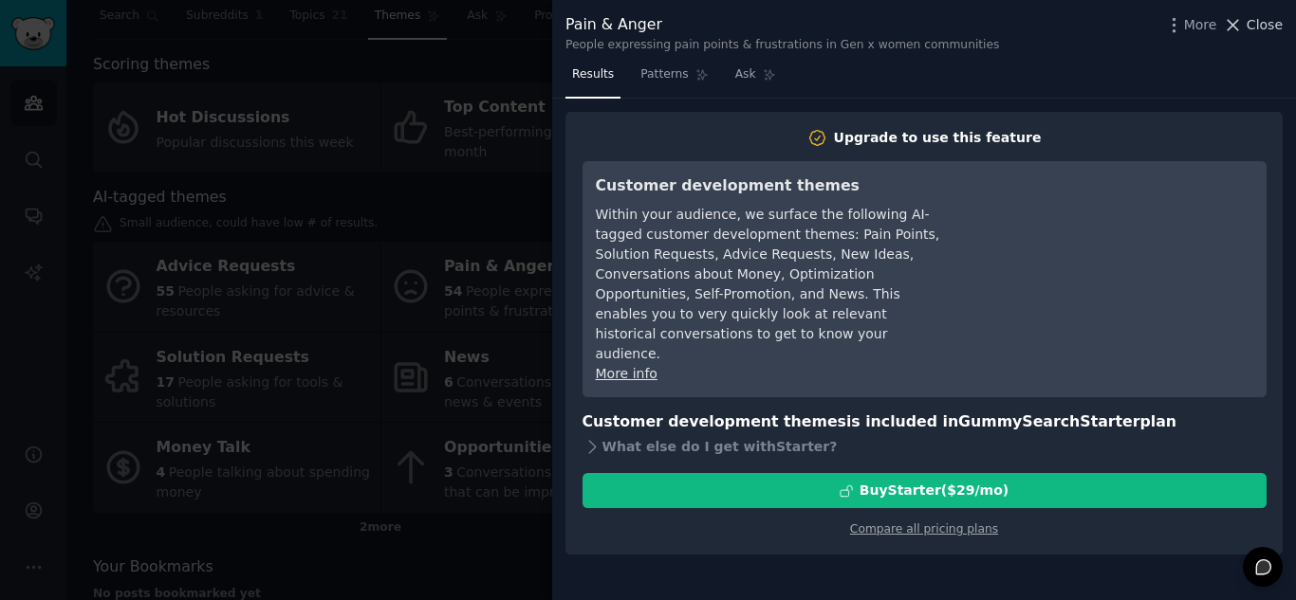
click at [1269, 19] on span "Close" at bounding box center [1264, 25] width 36 height 20
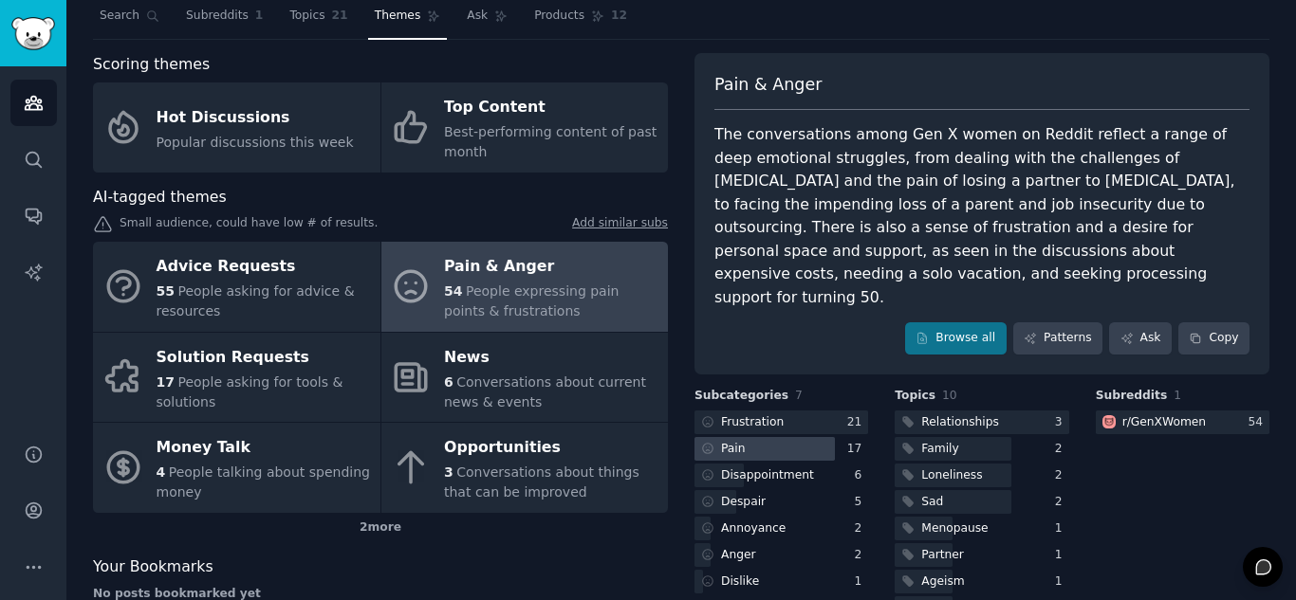
scroll to position [134, 0]
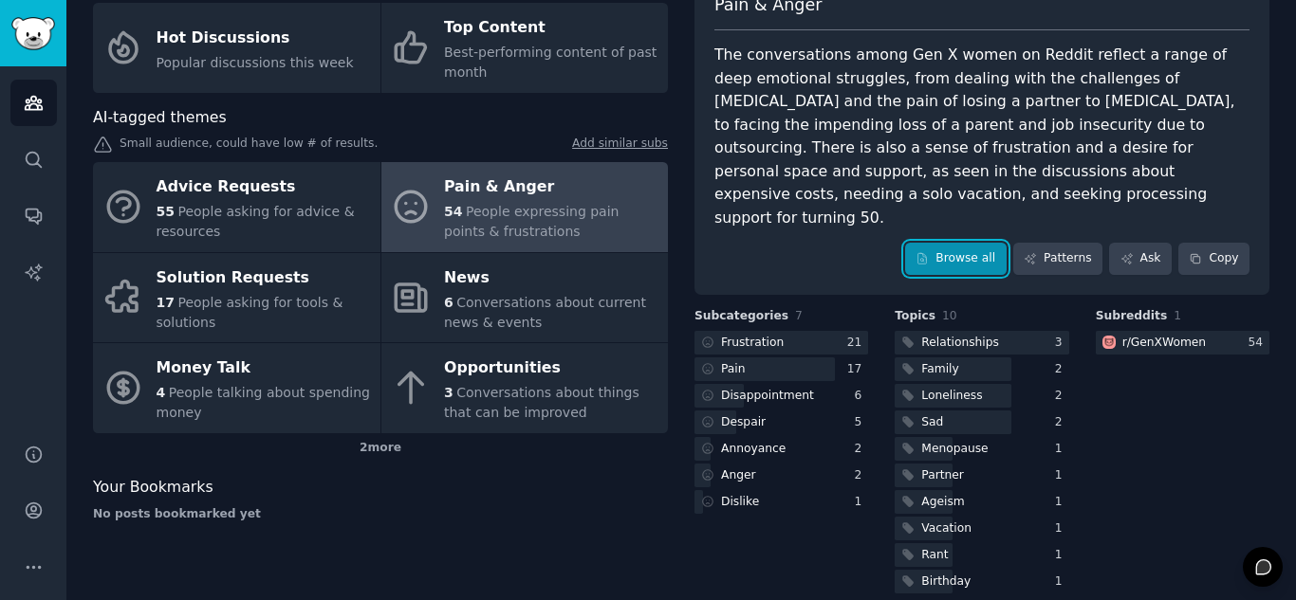
click at [955, 243] on link "Browse all" at bounding box center [956, 259] width 102 height 32
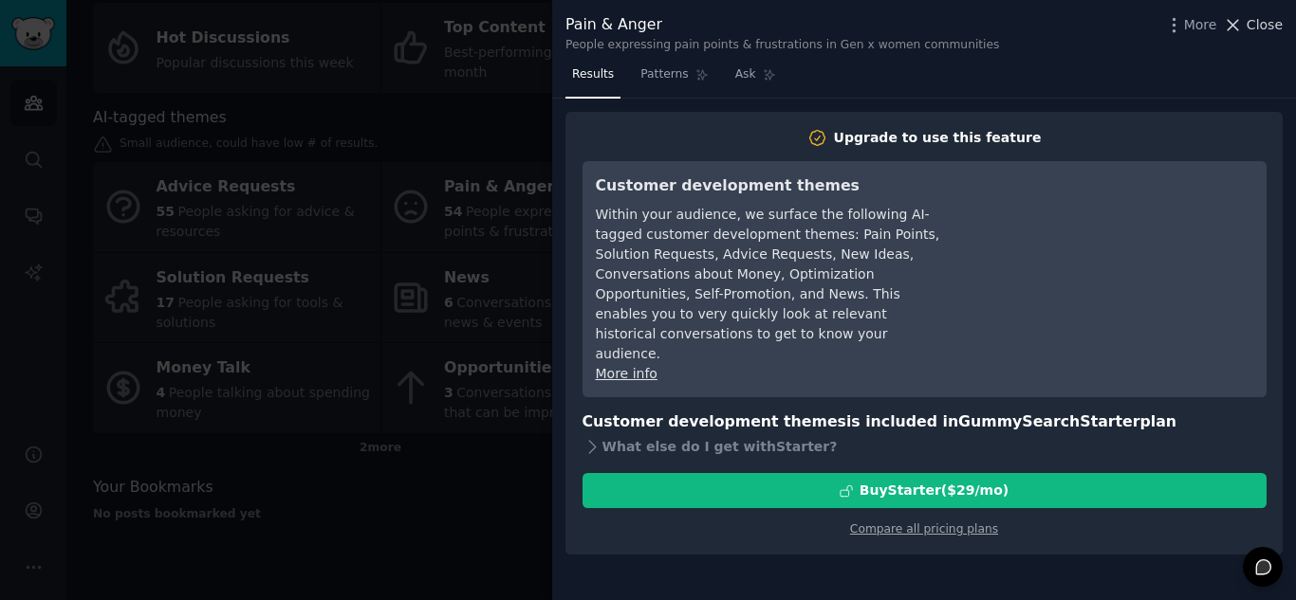
click at [1239, 22] on icon at bounding box center [1233, 25] width 20 height 20
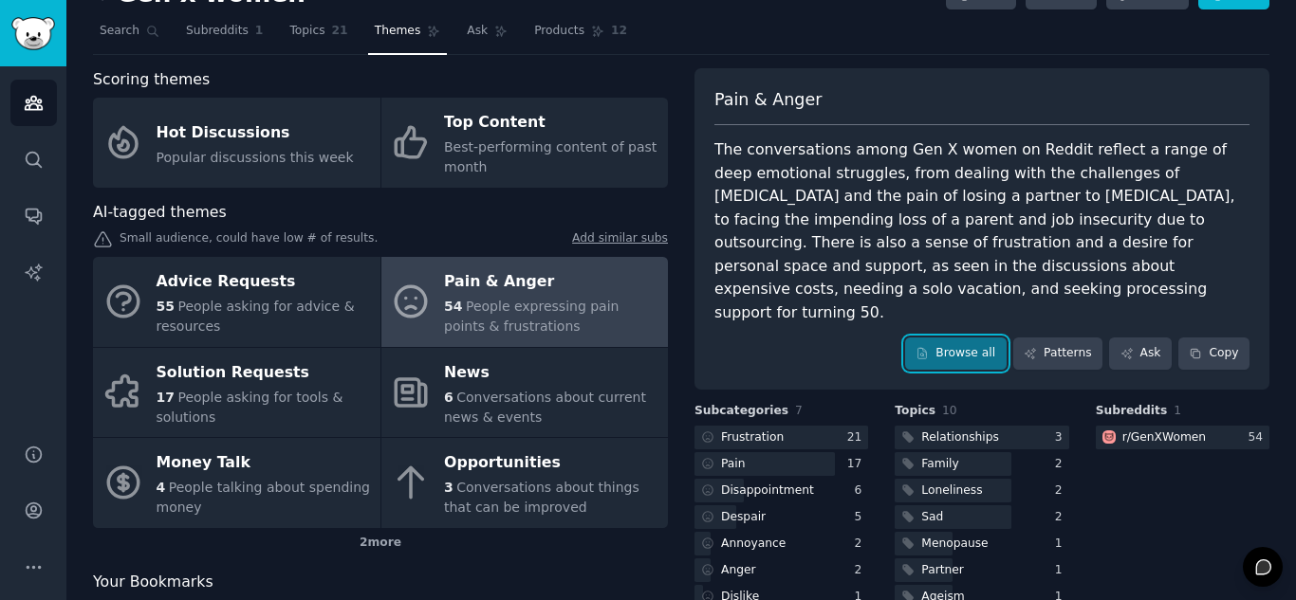
scroll to position [134, 0]
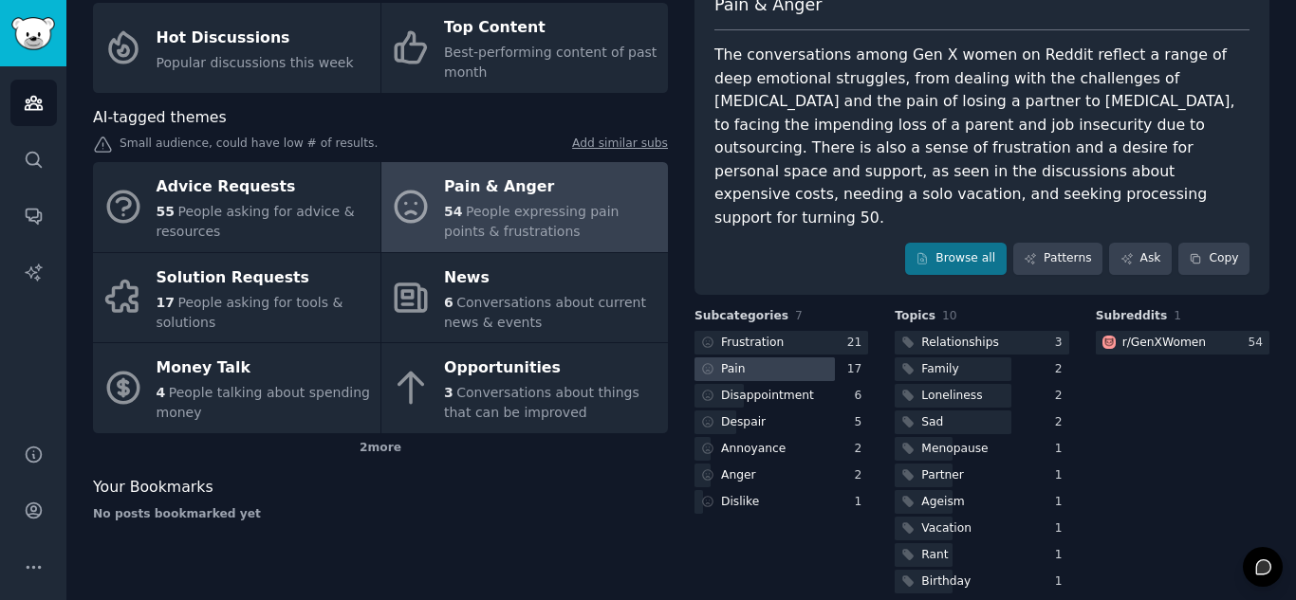
click at [758, 358] on div at bounding box center [764, 370] width 140 height 24
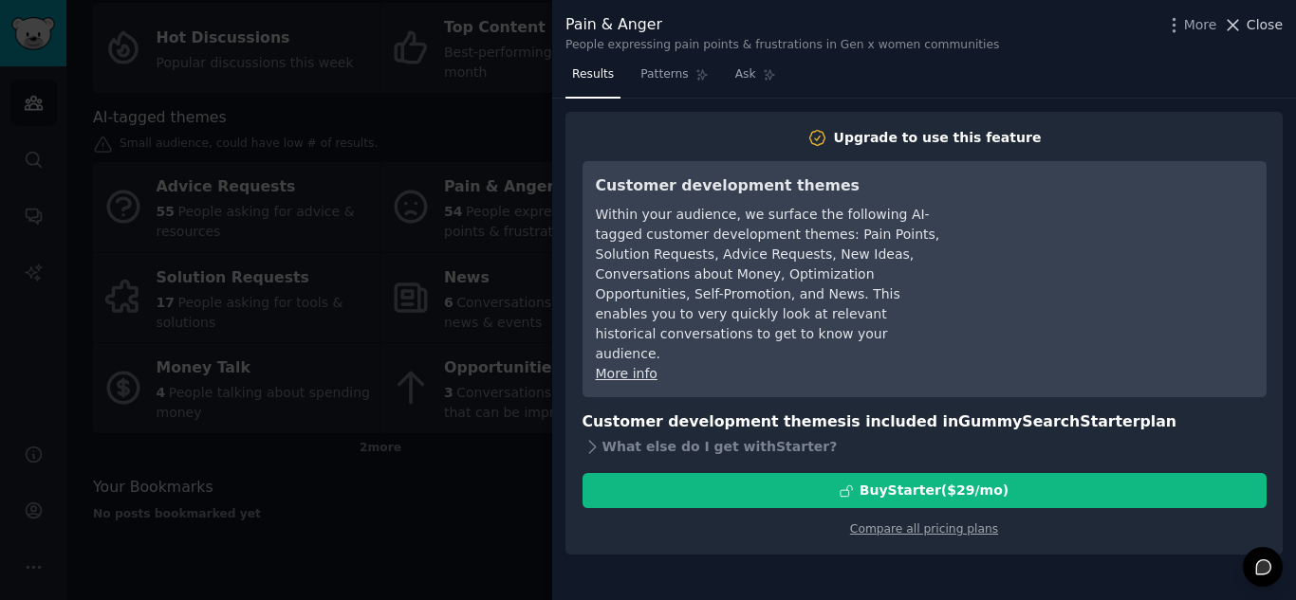
click at [1252, 19] on span "Close" at bounding box center [1264, 25] width 36 height 20
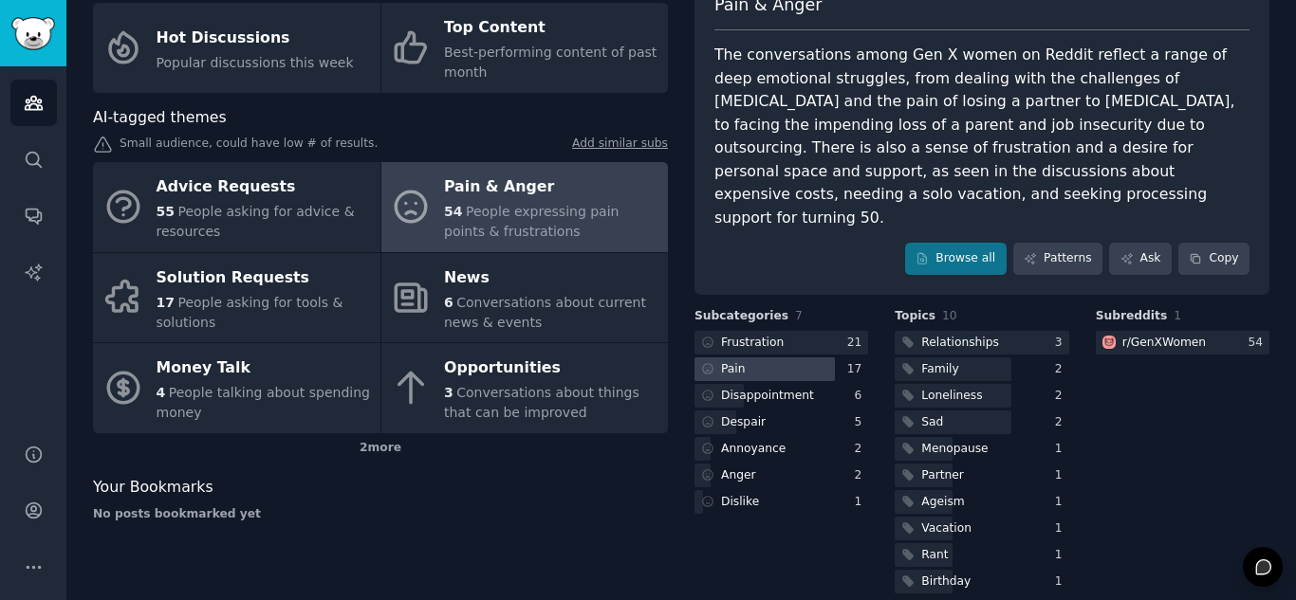
click at [760, 358] on div at bounding box center [764, 370] width 140 height 24
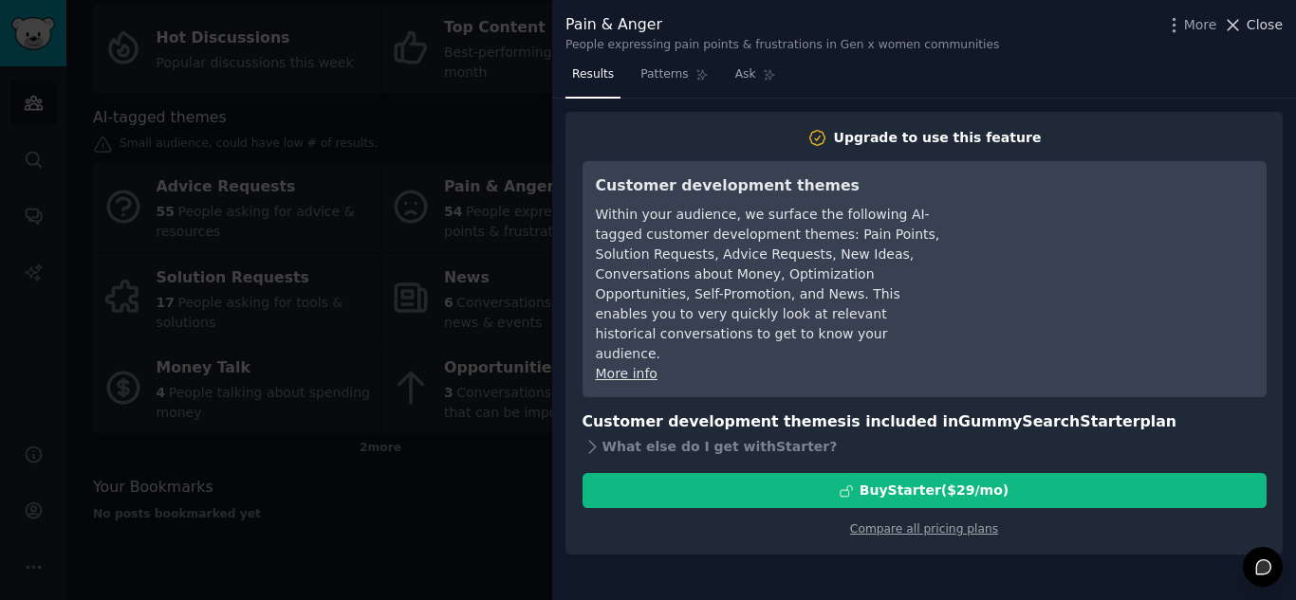
click at [1267, 24] on span "Close" at bounding box center [1264, 25] width 36 height 20
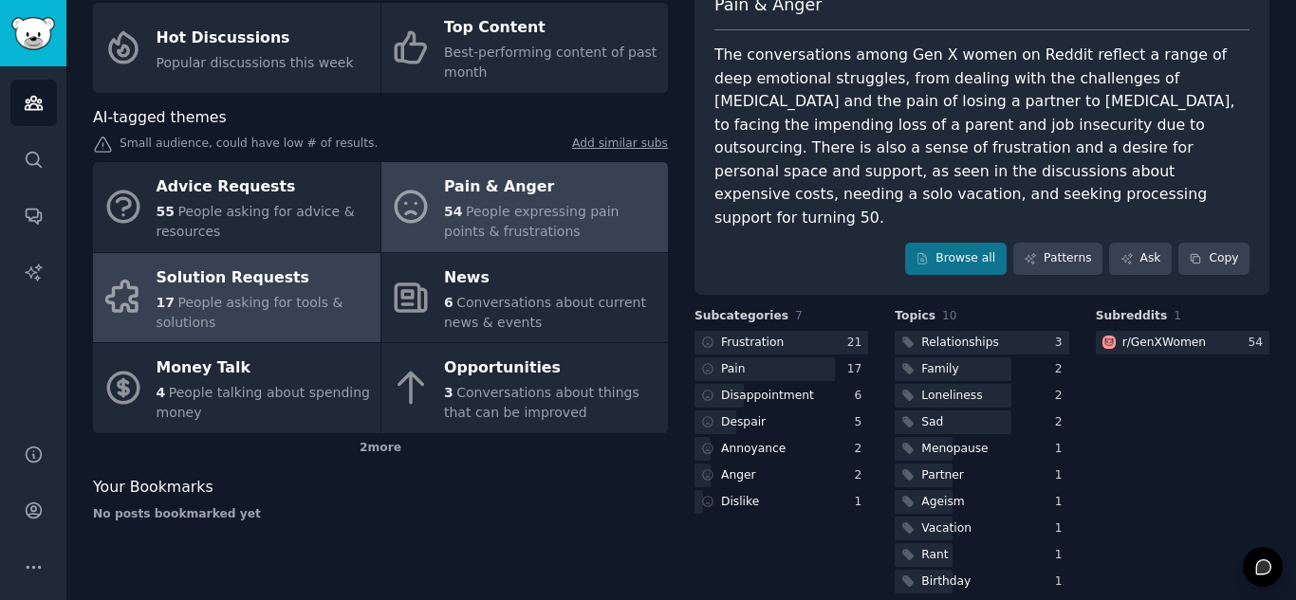
click at [230, 315] on div "17 People asking for tools & solutions" at bounding box center [264, 313] width 214 height 40
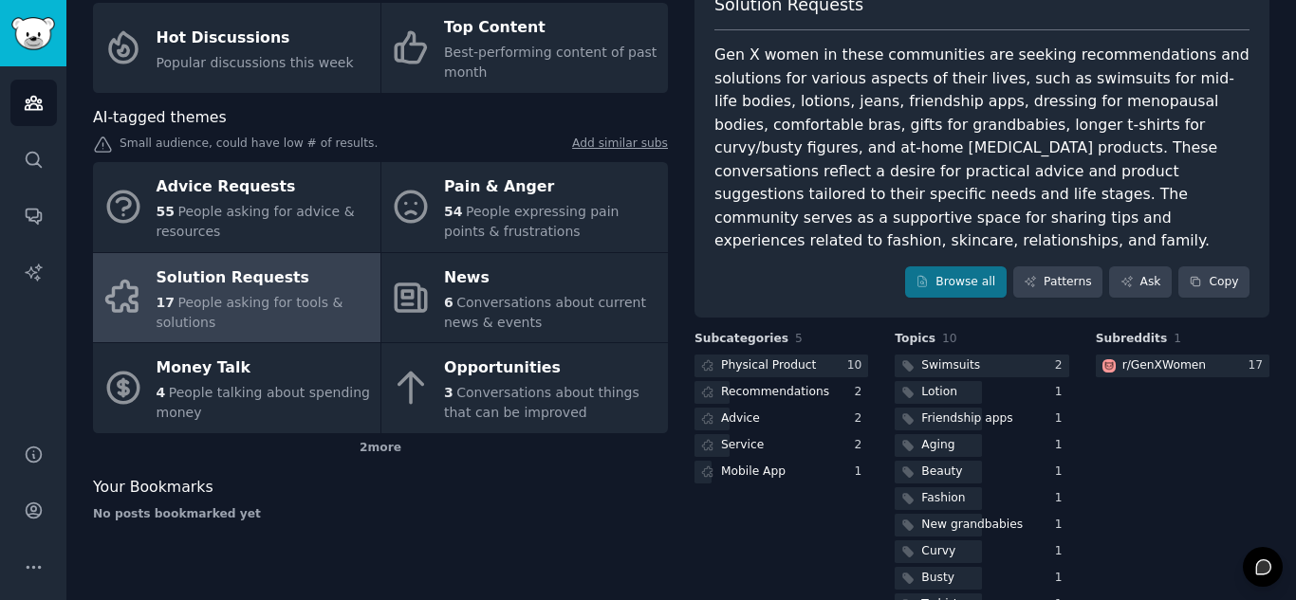
scroll to position [157, 0]
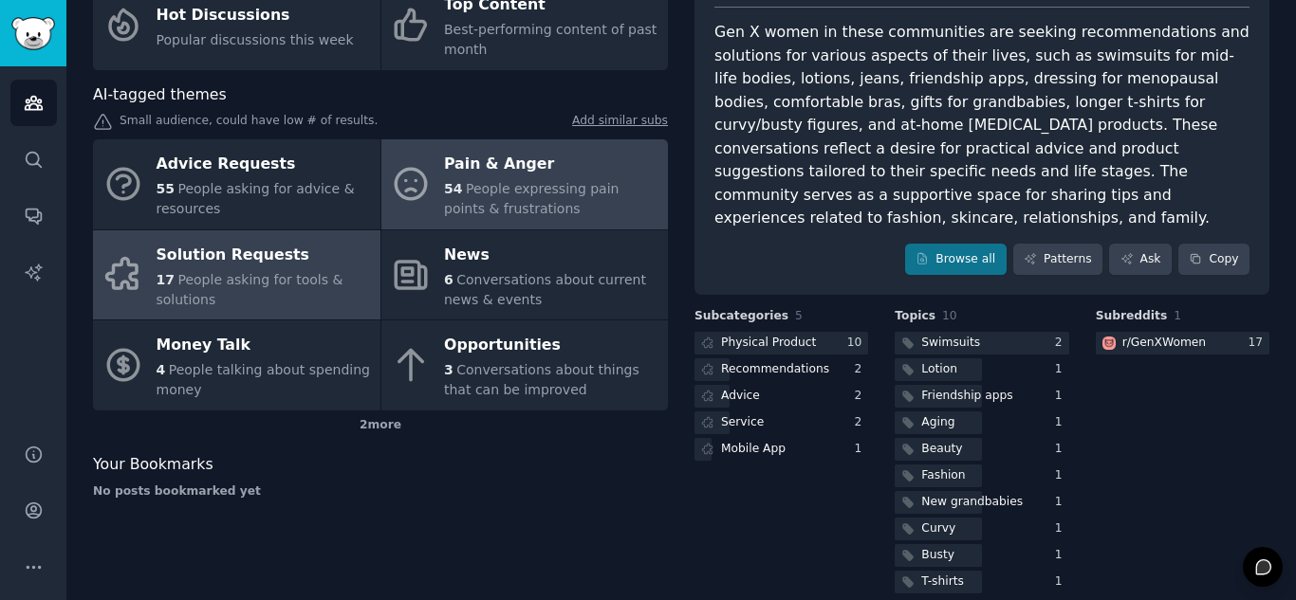
click at [466, 175] on div "Pain & Anger" at bounding box center [551, 165] width 214 height 30
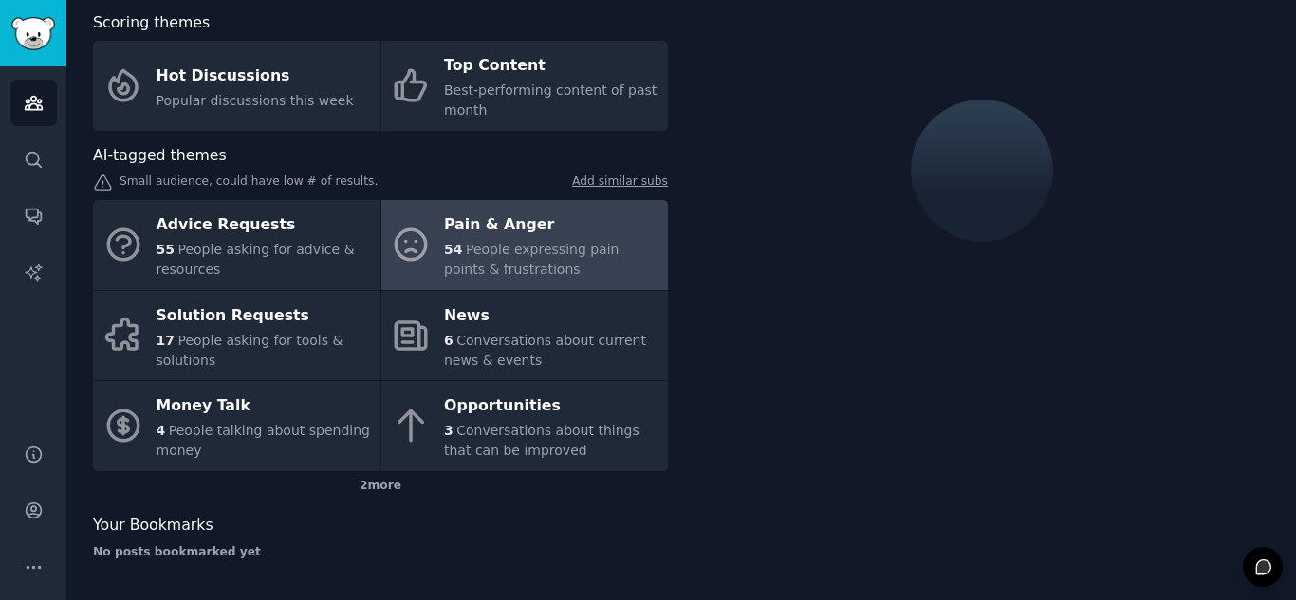
click at [482, 250] on span "People expressing pain points & frustrations" at bounding box center [531, 259] width 175 height 35
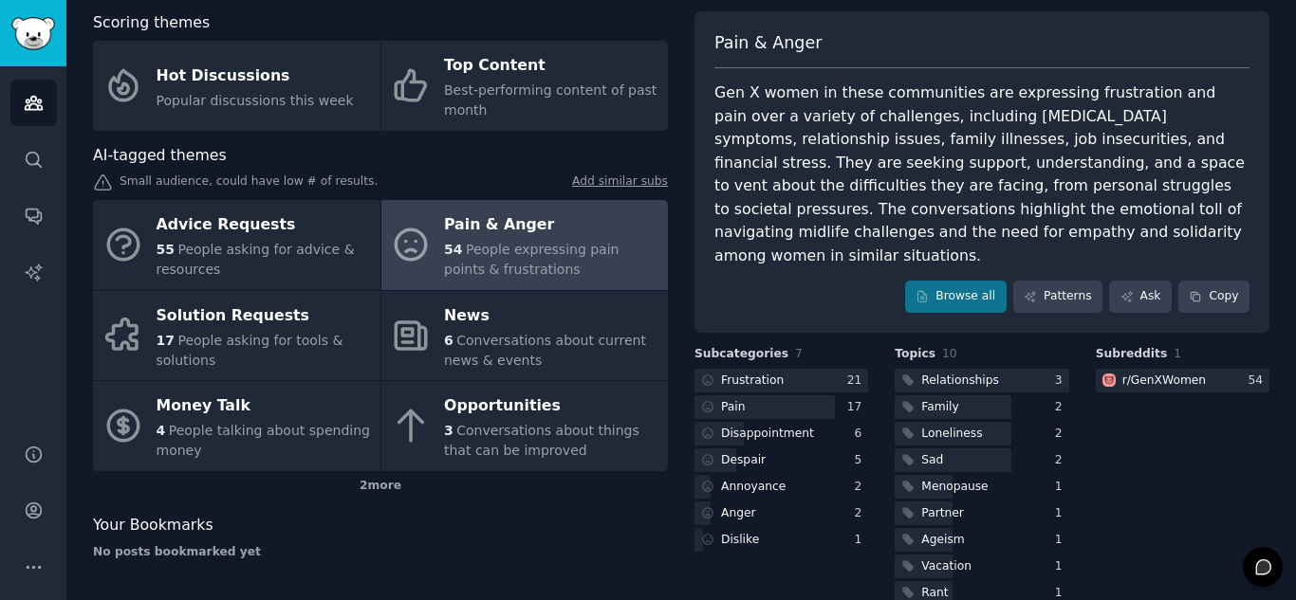
scroll to position [134, 0]
